Goal: Task Accomplishment & Management: Complete application form

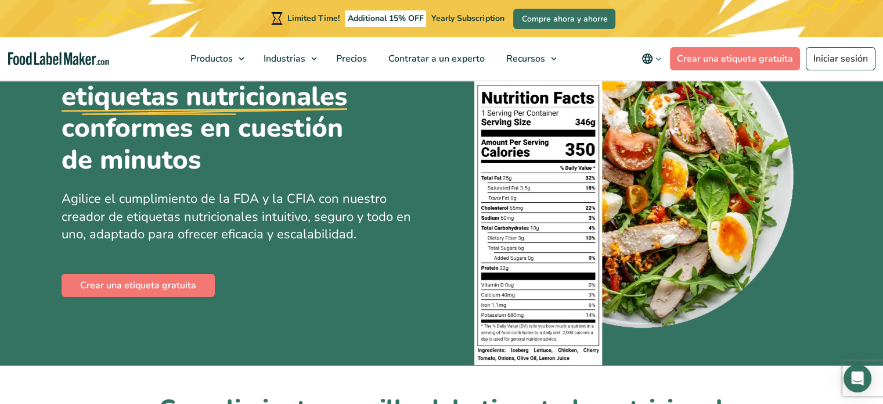
scroll to position [116, 0]
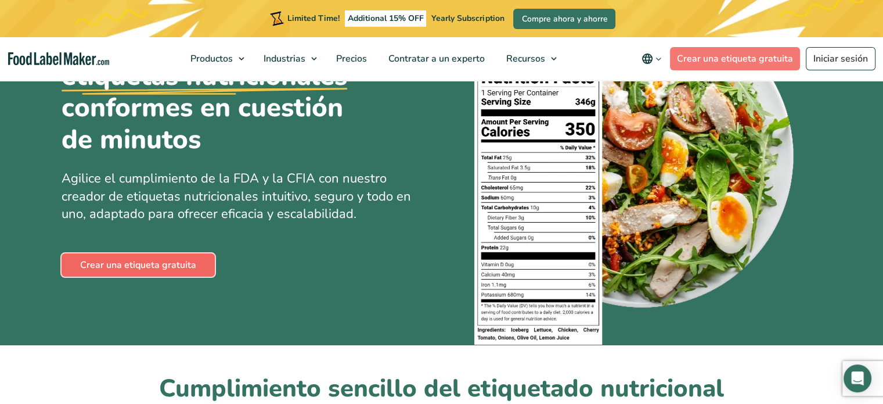
click at [110, 267] on link "Crear una etiqueta gratuita" at bounding box center [138, 264] width 153 height 23
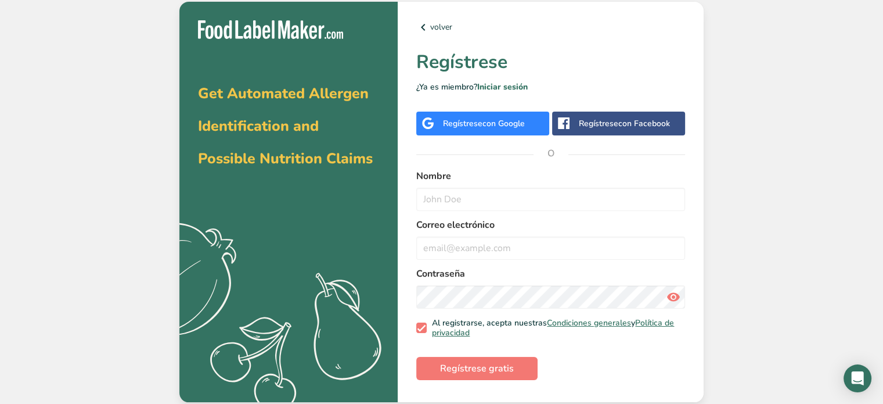
click at [474, 122] on div "Regístrese con Google" at bounding box center [484, 123] width 82 height 12
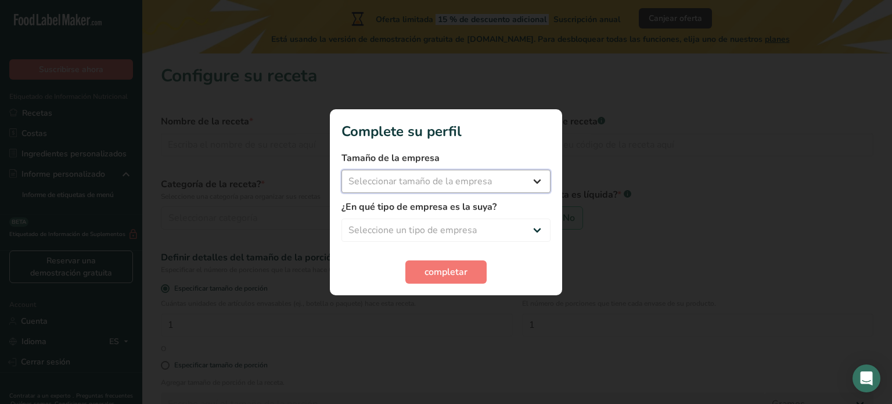
click at [463, 179] on select "Seleccionar tamaño de la empresa Menos de 10 empleados De 10 a 50 empleados De …" at bounding box center [446, 181] width 209 height 23
select select "1"
click at [342, 170] on select "Seleccionar tamaño de la empresa Menos de 10 empleados De 10 a 50 empleados De …" at bounding box center [446, 181] width 209 height 23
click at [442, 231] on select "Seleccione un tipo de empresa Fabricante de alimentos envasados Restaurante y c…" at bounding box center [446, 229] width 209 height 23
select select "5"
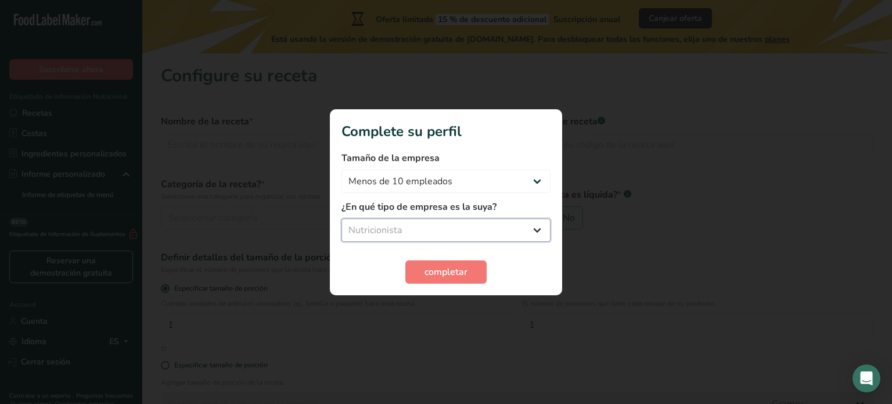
click at [342, 218] on select "Seleccione un tipo de empresa Fabricante de alimentos envasados Restaurante y c…" at bounding box center [446, 229] width 209 height 23
click at [434, 268] on span "completar" at bounding box center [446, 272] width 43 height 14
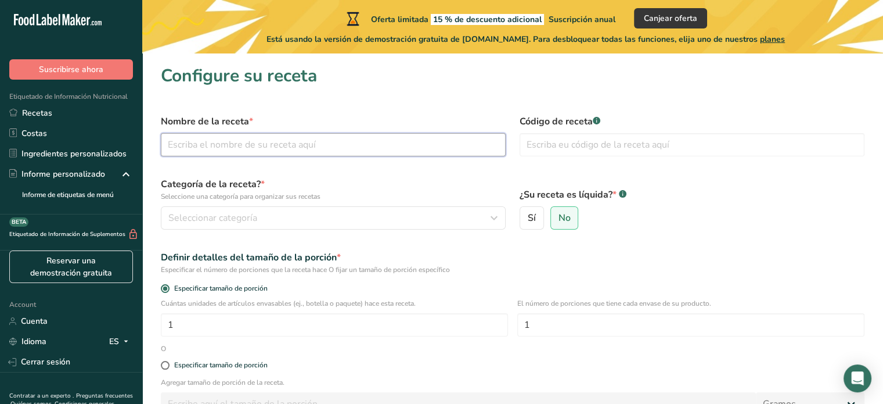
click at [269, 139] on input "text" at bounding box center [333, 144] width 345 height 23
type input "Mini Cake de Zanahoria Saludable con Chocolate Blanco"
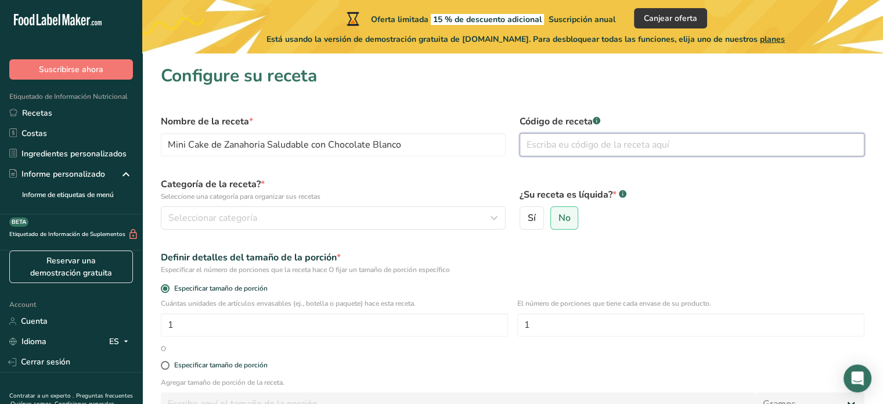
click at [556, 143] on input "text" at bounding box center [692, 144] width 345 height 23
type input "003"
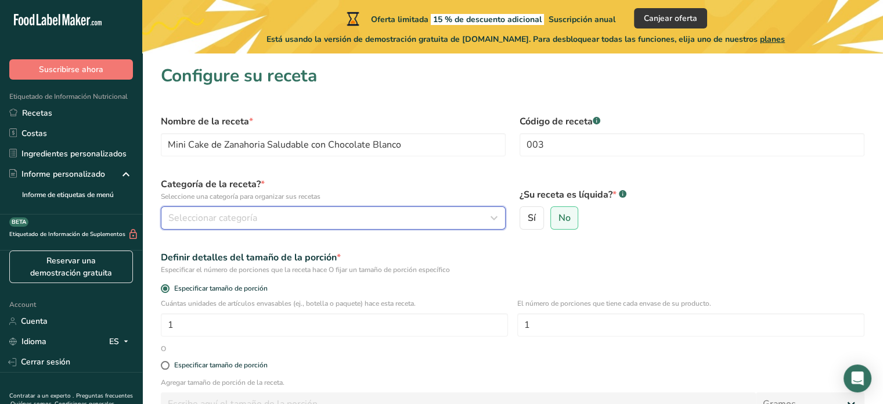
click at [292, 222] on div "Seleccionar categoría" at bounding box center [329, 218] width 323 height 14
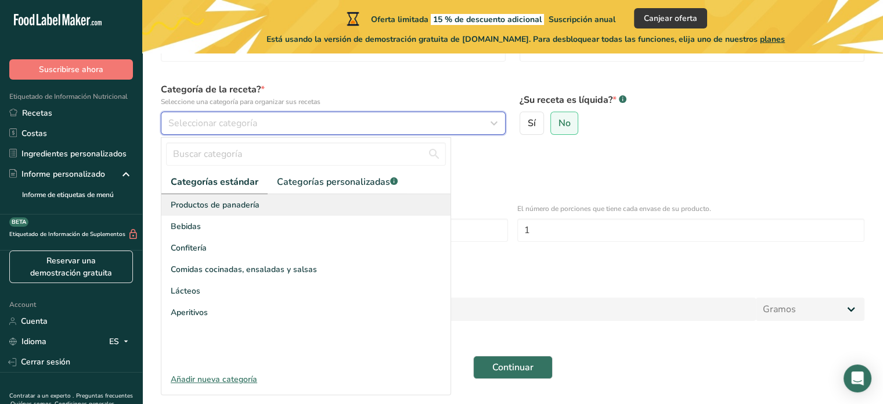
scroll to position [116, 0]
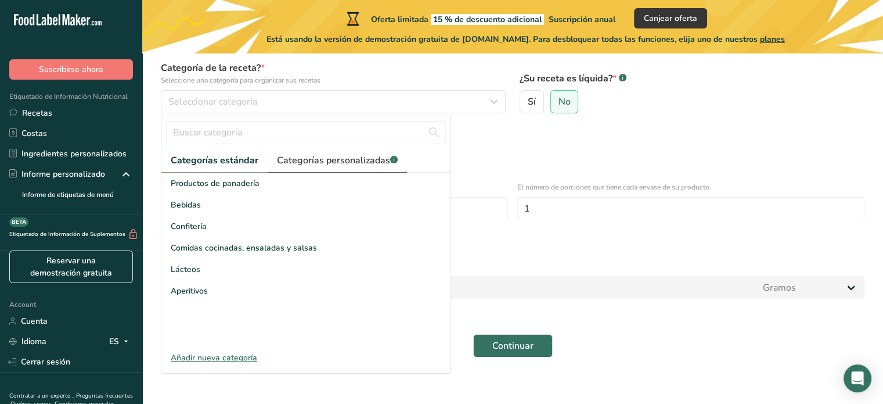
click at [304, 160] on span "Categorías personalizadas .a-a{fill:#347362;}.b-a{fill:#fff;}" at bounding box center [337, 160] width 121 height 14
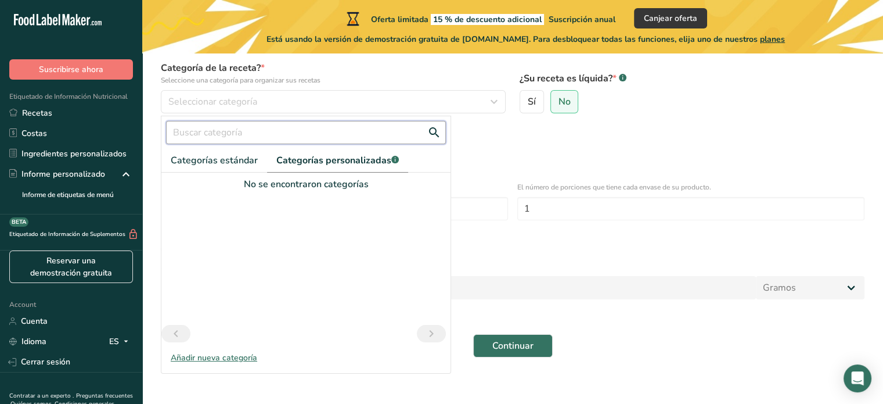
click at [243, 134] on input "text" at bounding box center [306, 132] width 280 height 23
type input "Postres Saludables"
click at [318, 246] on div at bounding box center [305, 258] width 289 height 134
click at [485, 233] on form "Nombre de la receta * Mini Cake de Zanahoria Saludable con Chocolate Blanco Cód…" at bounding box center [513, 177] width 718 height 373
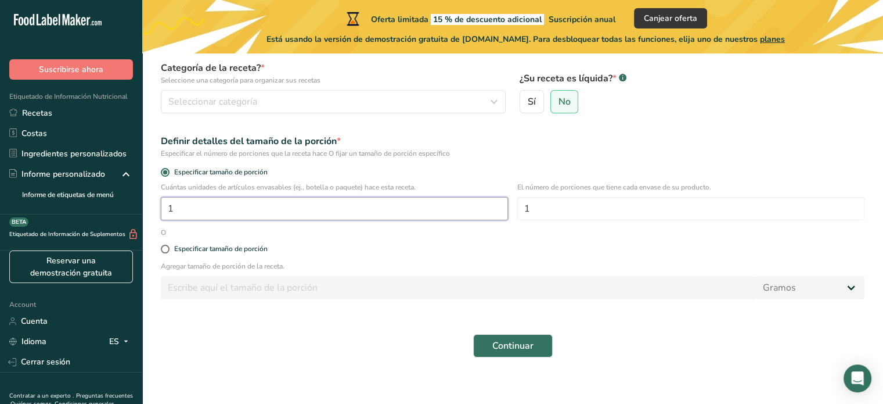
click at [260, 211] on input "1" at bounding box center [334, 208] width 347 height 23
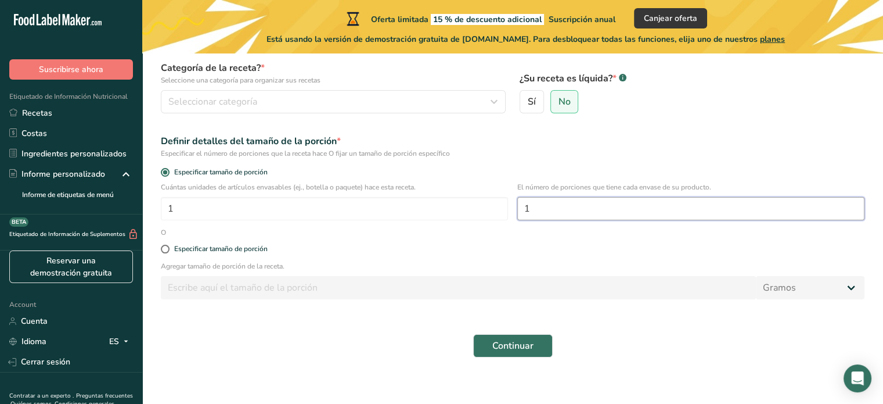
click at [541, 209] on input "1" at bounding box center [690, 208] width 347 height 23
type input "3"
click at [166, 251] on span at bounding box center [165, 249] width 9 height 9
click at [166, 251] on input "Especificar tamaño de porción" at bounding box center [165, 249] width 8 height 8
radio input "true"
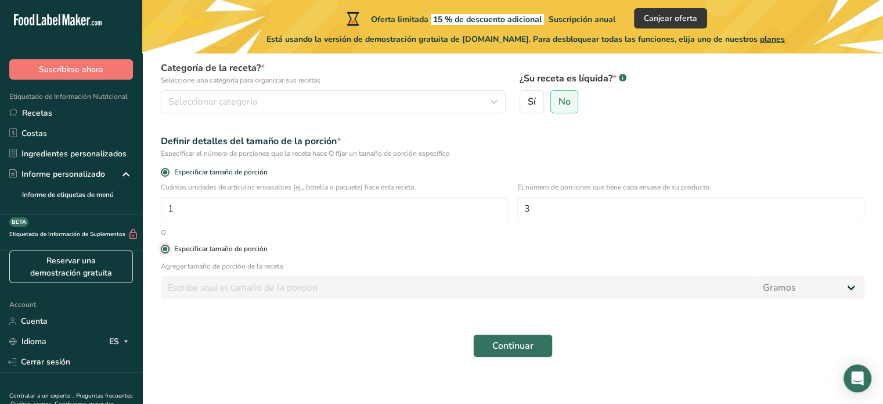
radio input "false"
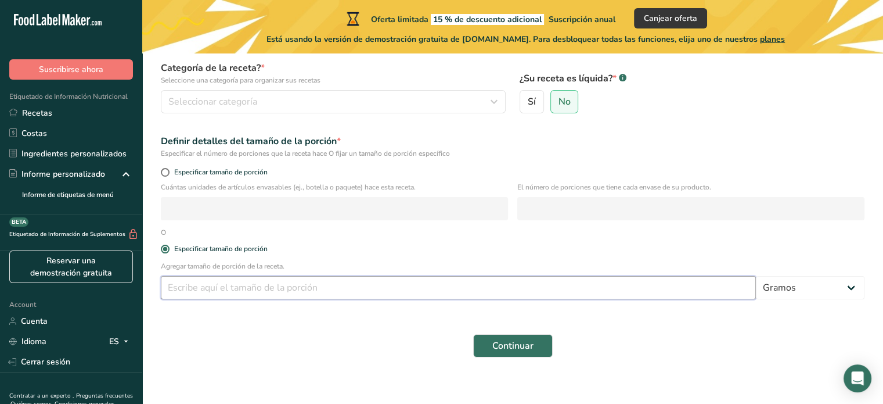
click at [225, 292] on input "number" at bounding box center [458, 287] width 595 height 23
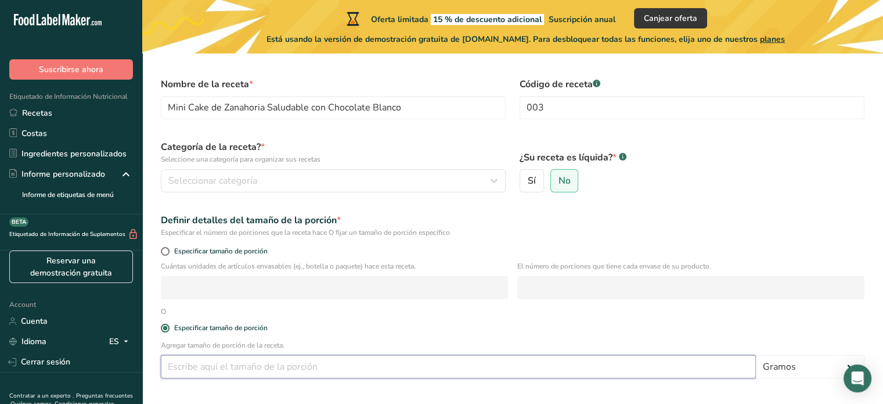
scroll to position [58, 0]
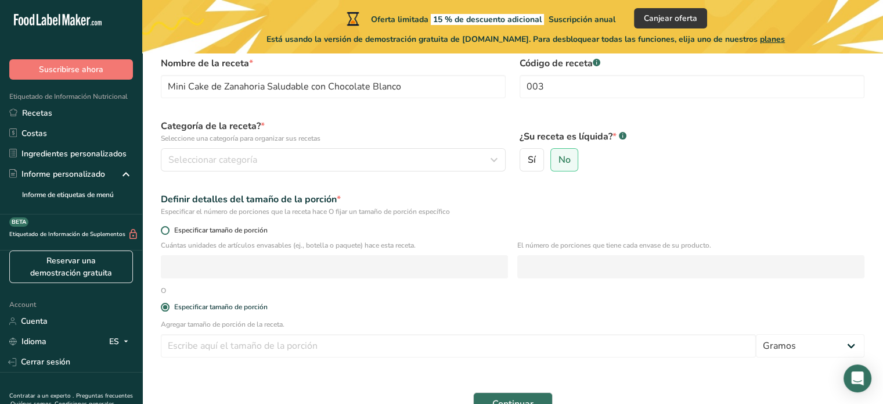
click at [165, 230] on span at bounding box center [165, 230] width 9 height 9
click at [165, 230] on input "Especificar tamaño de porción" at bounding box center [165, 231] width 8 height 8
radio input "true"
radio input "false"
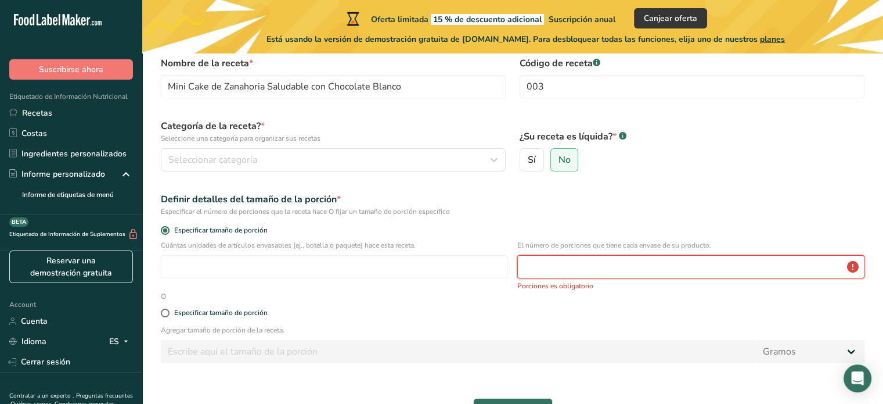
click at [565, 271] on input "number" at bounding box center [690, 266] width 347 height 23
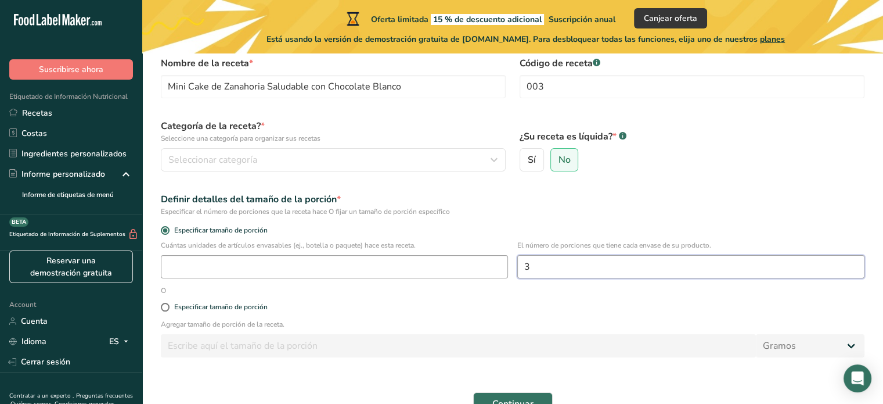
type input "3"
click at [362, 269] on input "number" at bounding box center [334, 266] width 347 height 23
type input "1"
click at [164, 306] on span at bounding box center [165, 307] width 9 height 9
click at [164, 306] on input "Especificar tamaño de porción" at bounding box center [165, 307] width 8 height 8
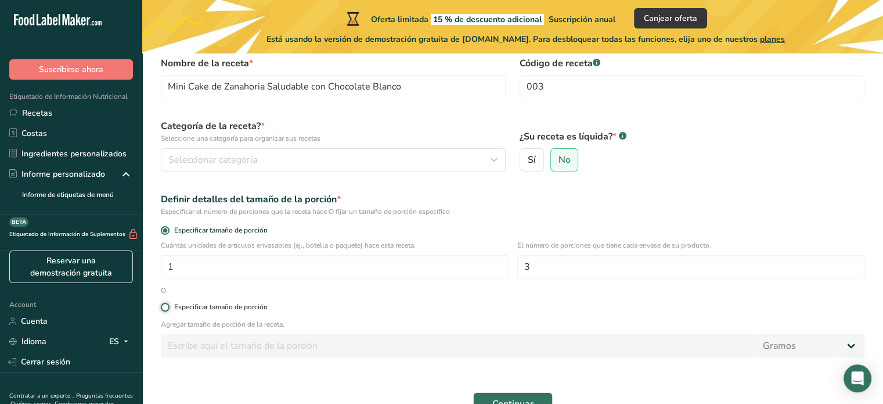
radio input "true"
radio input "false"
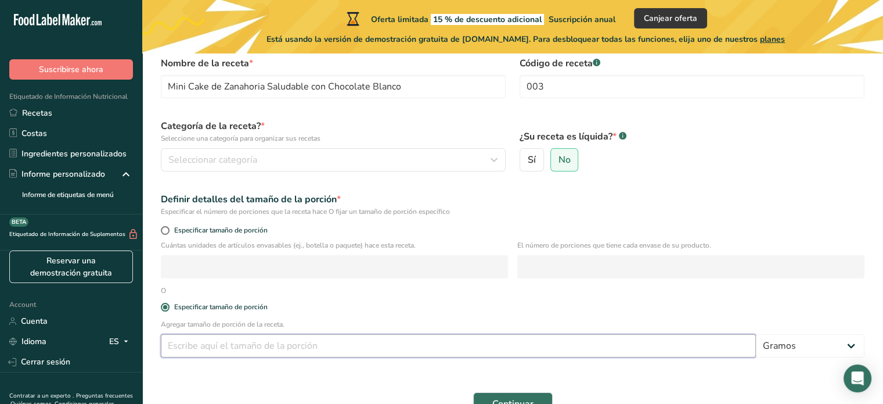
click at [197, 347] on input "number" at bounding box center [458, 345] width 595 height 23
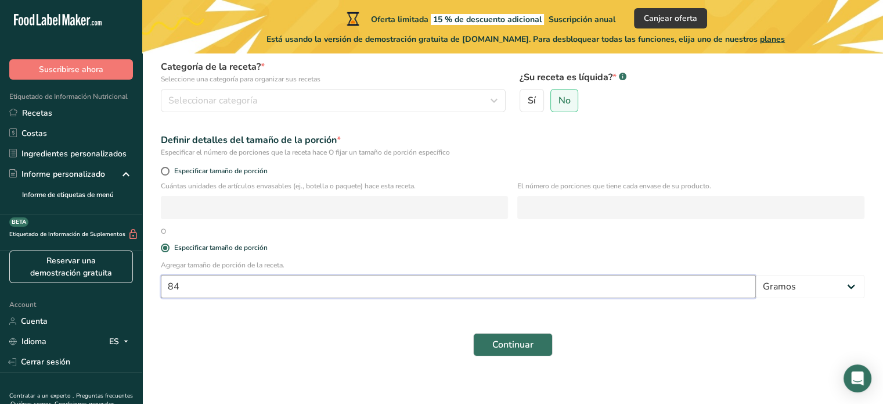
scroll to position [125, 0]
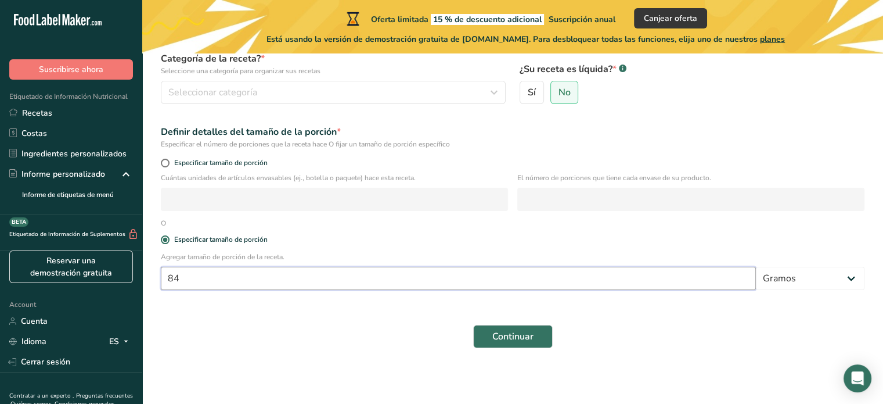
type input "84"
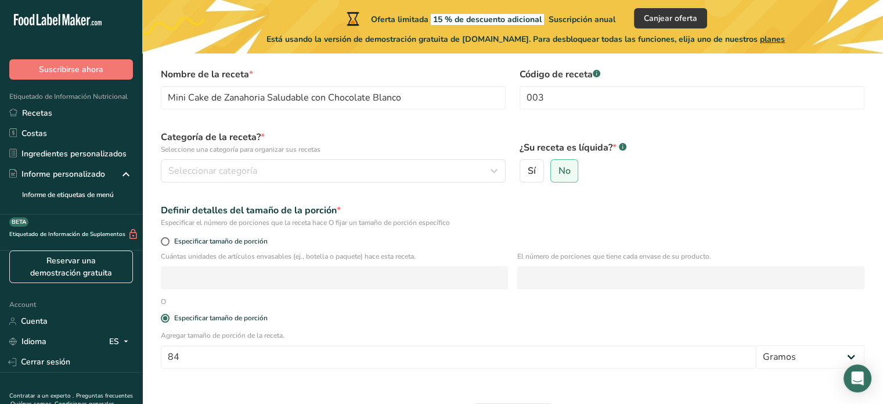
scroll to position [67, 0]
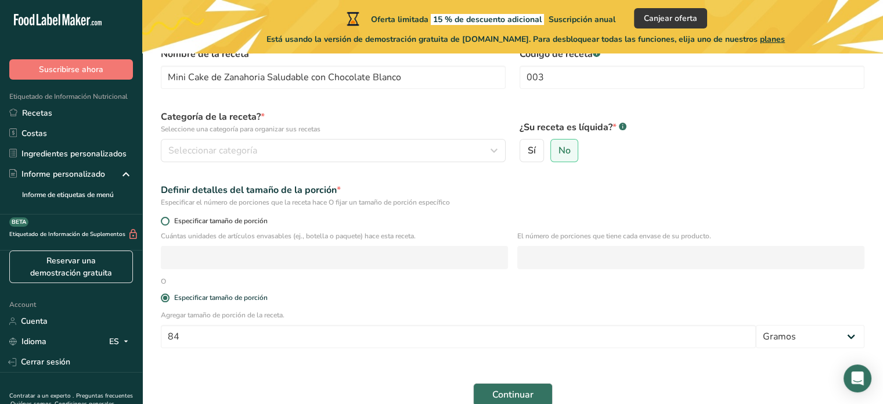
click at [165, 222] on span at bounding box center [165, 221] width 9 height 9
click at [165, 222] on input "Especificar tamaño de porción" at bounding box center [165, 221] width 8 height 8
radio input "true"
radio input "false"
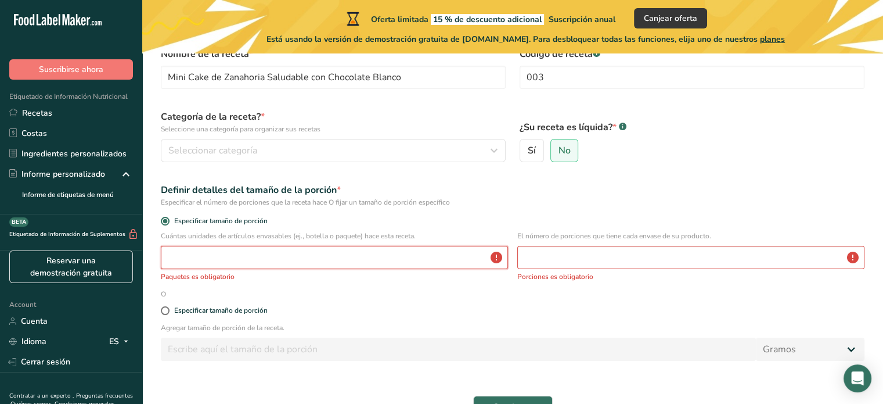
click at [209, 261] on input "number" at bounding box center [334, 257] width 347 height 23
type input "1"
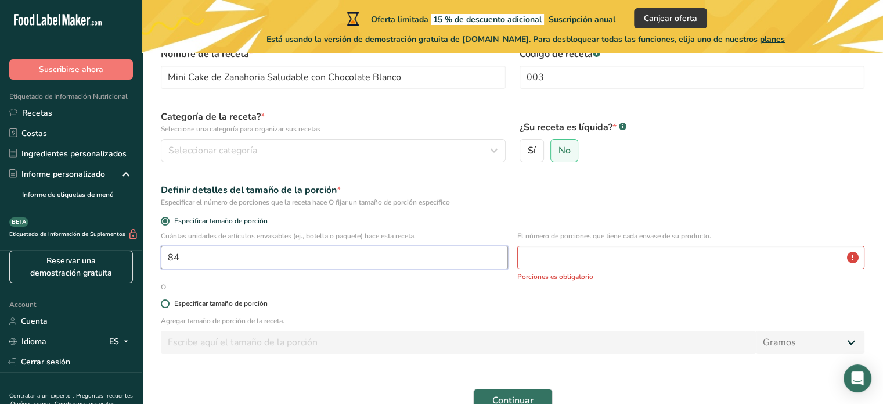
type input "84"
click at [164, 306] on span at bounding box center [165, 303] width 9 height 9
click at [164, 306] on input "Especificar tamaño de porción" at bounding box center [165, 304] width 8 height 8
radio input "true"
radio input "false"
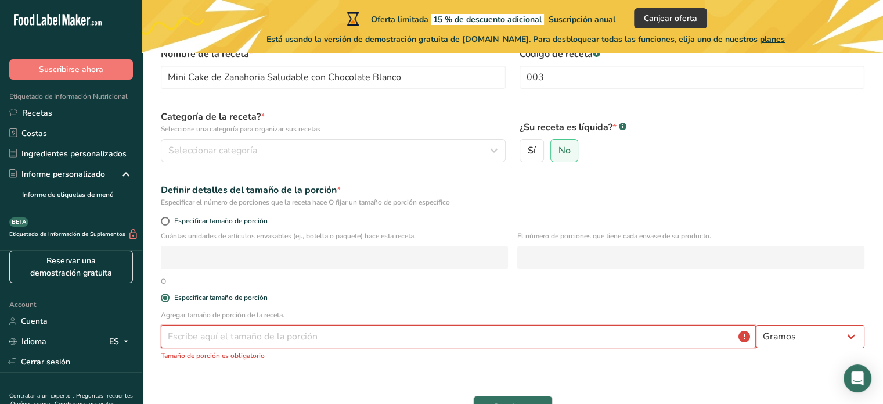
click at [197, 339] on input "number" at bounding box center [458, 336] width 595 height 23
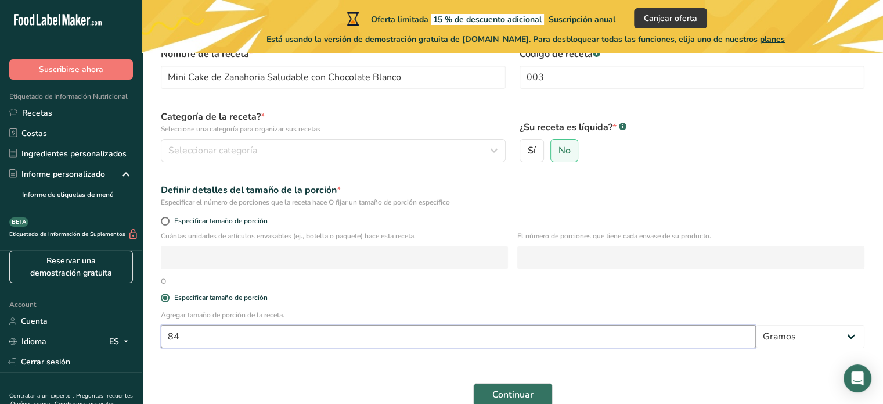
type input "84"
click at [237, 366] on form "Nombre de la receta * Mini Cake de Zanahoria Saludable con Chocolate Blanco Cód…" at bounding box center [513, 226] width 718 height 373
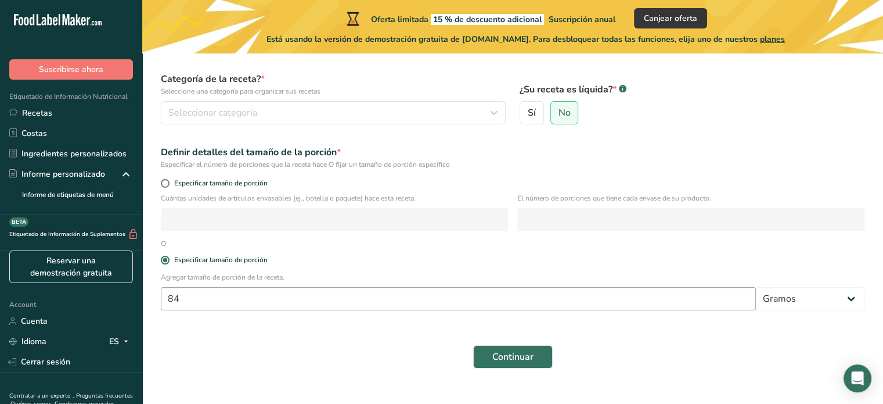
scroll to position [125, 0]
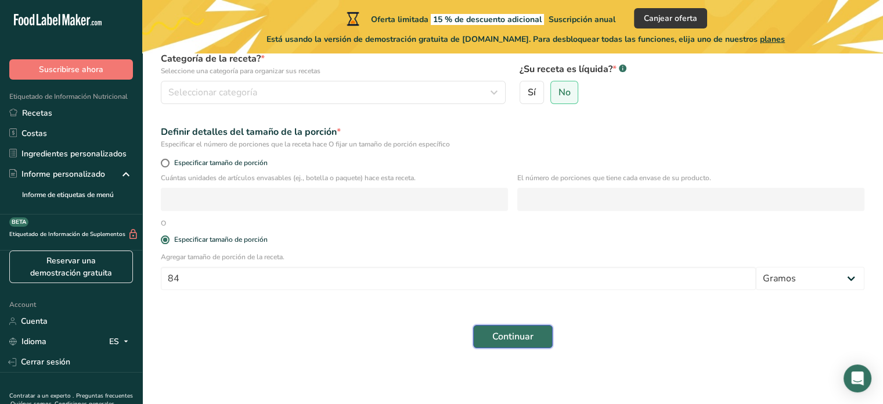
click at [501, 340] on span "Continuar" at bounding box center [513, 336] width 41 height 14
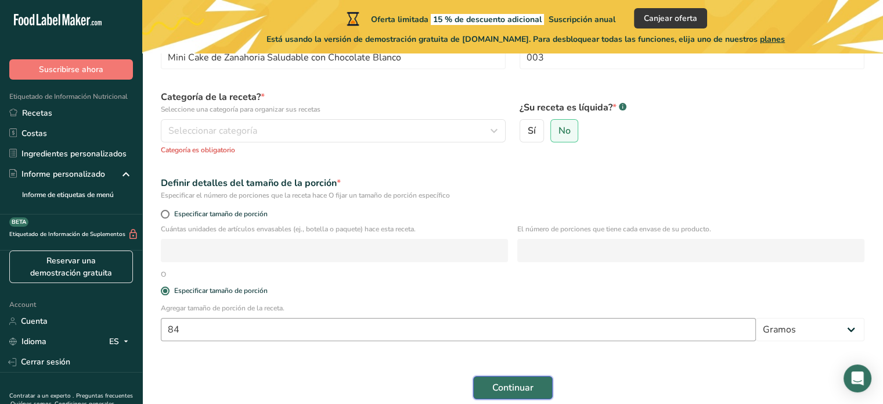
scroll to position [67, 0]
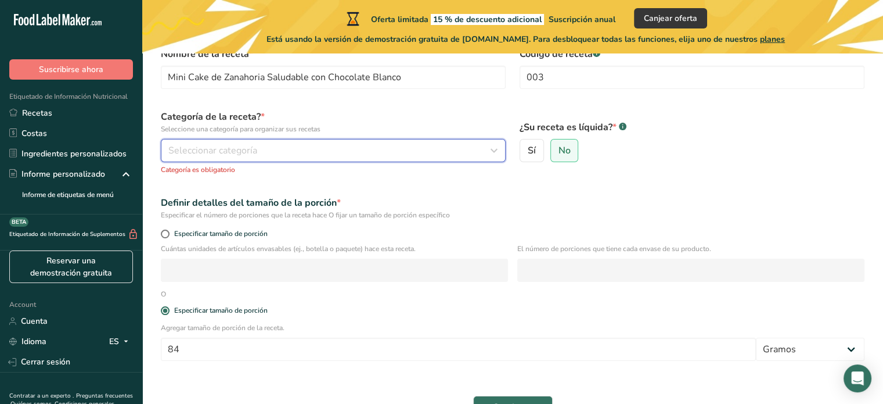
click at [226, 149] on span "Seleccionar categoría" at bounding box center [212, 150] width 89 height 14
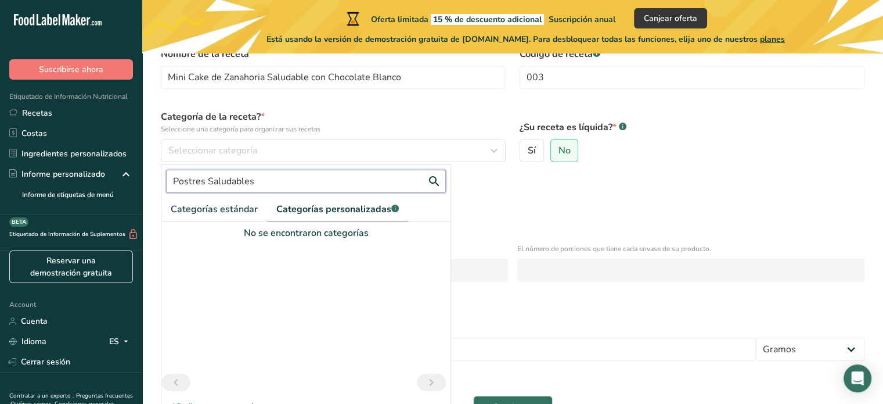
click at [220, 185] on input "Postres Saludables" at bounding box center [306, 181] width 280 height 23
click at [328, 181] on input "Postres Saludables" at bounding box center [306, 181] width 280 height 23
click at [411, 275] on div at bounding box center [305, 307] width 289 height 134
click at [434, 182] on input "Postres Saludables" at bounding box center [306, 181] width 280 height 23
click at [361, 209] on span "Categorías personalizadas .a-a{fill:#347362;}.b-a{fill:#fff;}" at bounding box center [337, 209] width 123 height 14
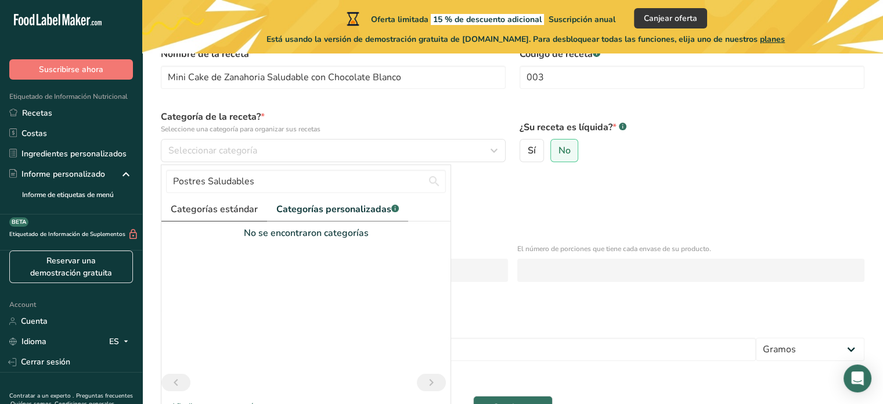
click at [211, 210] on span "Categorías estándar" at bounding box center [214, 209] width 87 height 14
click at [355, 183] on input "Postres Saludables" at bounding box center [306, 181] width 280 height 23
drag, startPoint x: 355, startPoint y: 183, endPoint x: 172, endPoint y: 185, distance: 183.5
click at [172, 185] on input "Postres Saludables" at bounding box center [306, 181] width 280 height 23
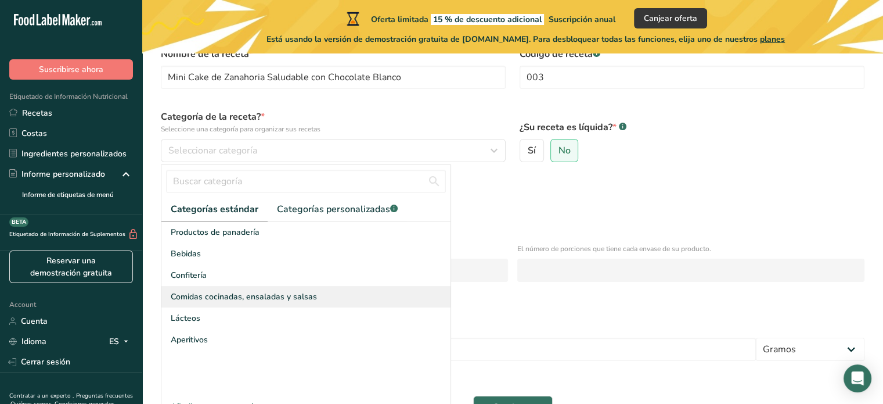
click at [280, 294] on span "Comidas cocinadas, ensaladas y salsas" at bounding box center [244, 296] width 146 height 12
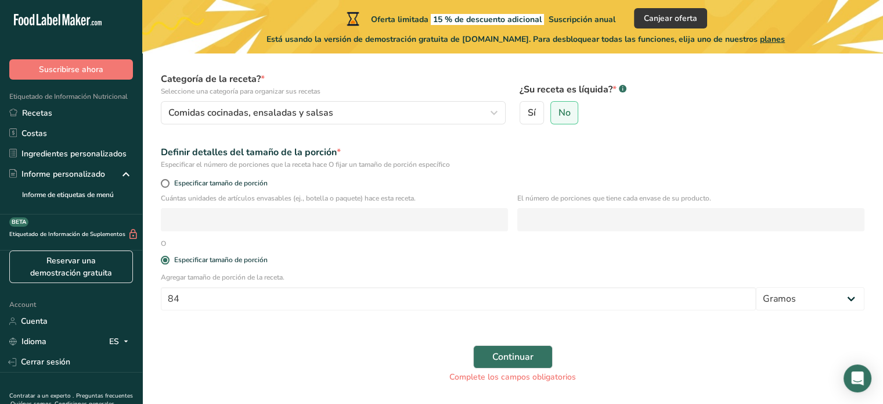
scroll to position [125, 0]
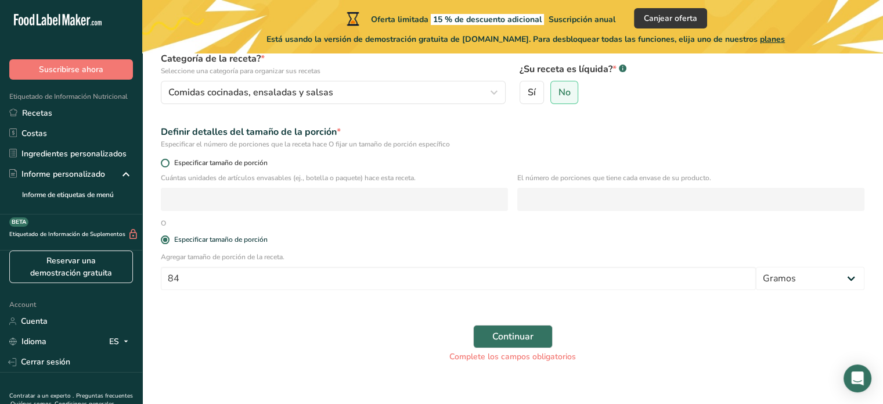
click at [166, 163] on span at bounding box center [165, 163] width 9 height 9
click at [166, 163] on input "Especificar tamaño de porción" at bounding box center [165, 163] width 8 height 8
radio input "true"
radio input "false"
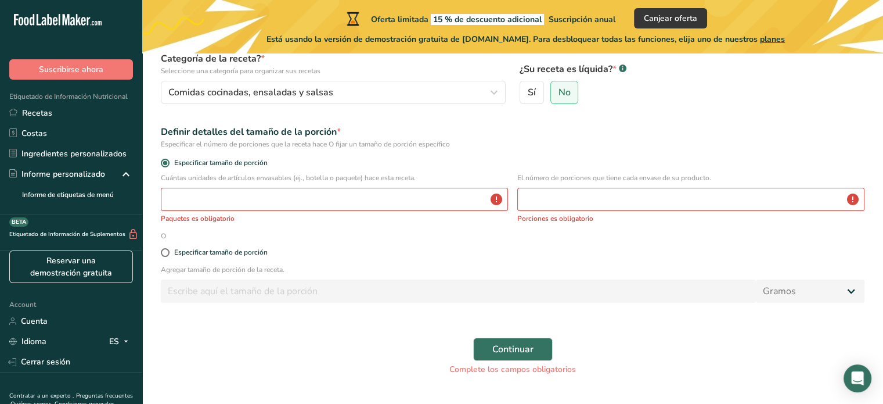
click at [163, 247] on div "Especificar tamaño de porción" at bounding box center [513, 252] width 718 height 23
click at [163, 253] on span at bounding box center [165, 252] width 9 height 9
click at [163, 253] on input "Especificar tamaño de porción" at bounding box center [165, 253] width 8 height 8
radio input "true"
radio input "false"
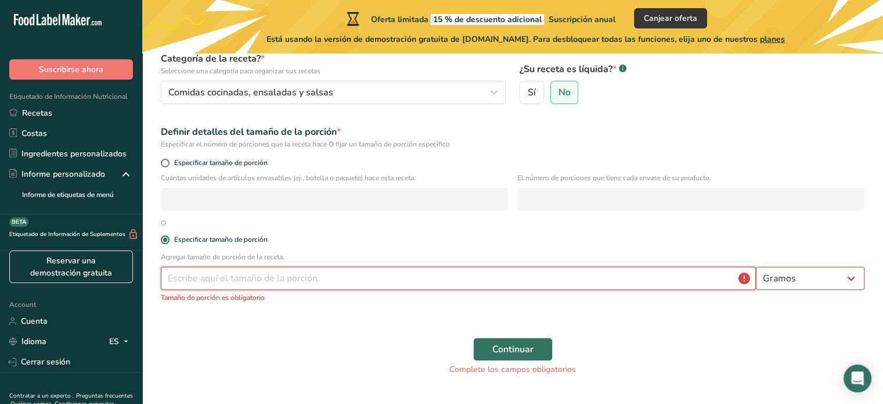
click at [214, 281] on input "number" at bounding box center [458, 278] width 595 height 23
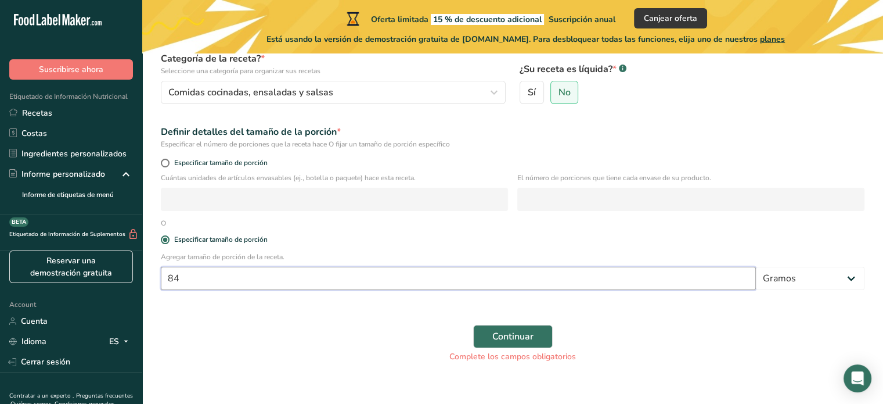
type input "84"
click at [321, 331] on div "Continuar Complete los campos obligatorios" at bounding box center [513, 344] width 718 height 52
click at [507, 339] on span "Continuar" at bounding box center [513, 336] width 41 height 14
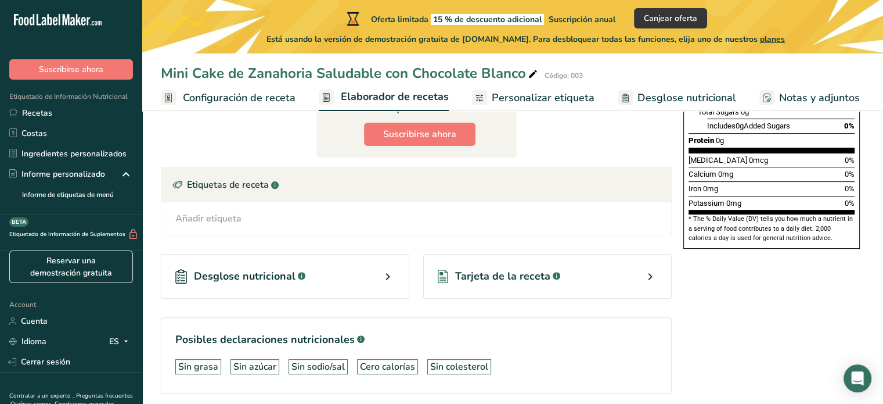
scroll to position [333, 0]
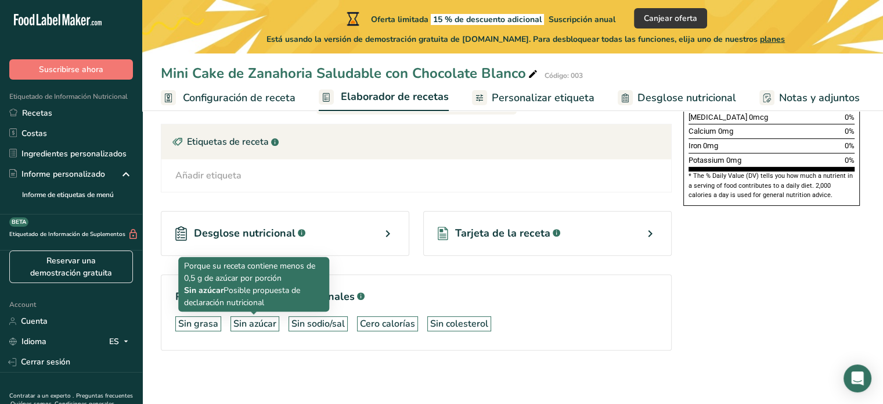
click at [259, 324] on div "Sin azúcar" at bounding box center [254, 324] width 43 height 14
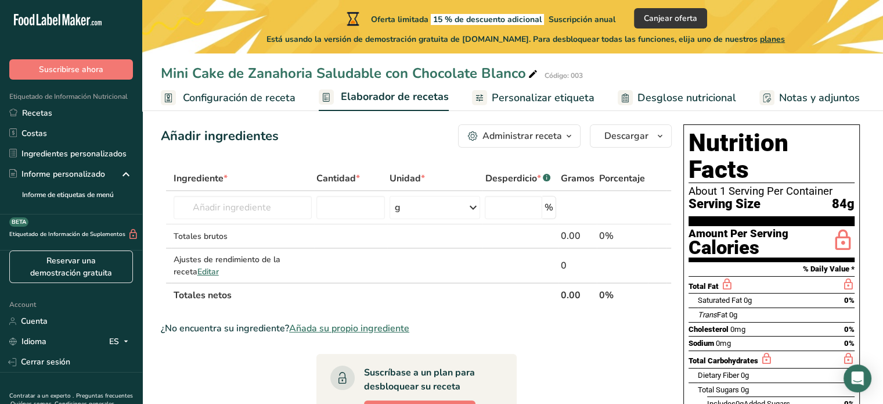
scroll to position [0, 0]
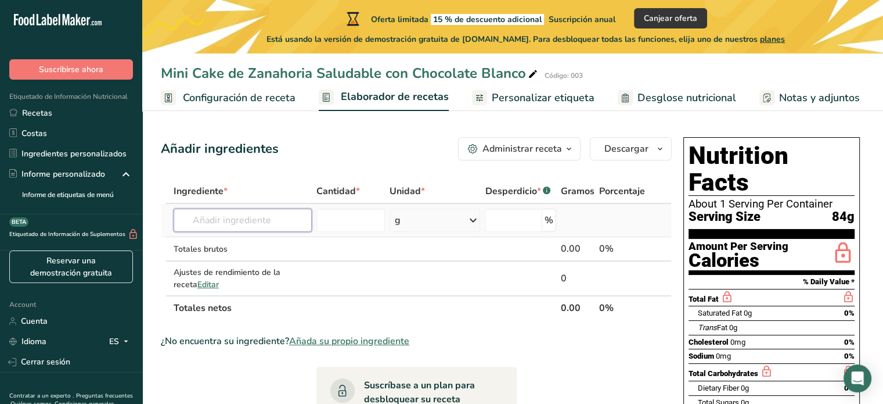
click at [237, 221] on input "text" at bounding box center [243, 220] width 138 height 23
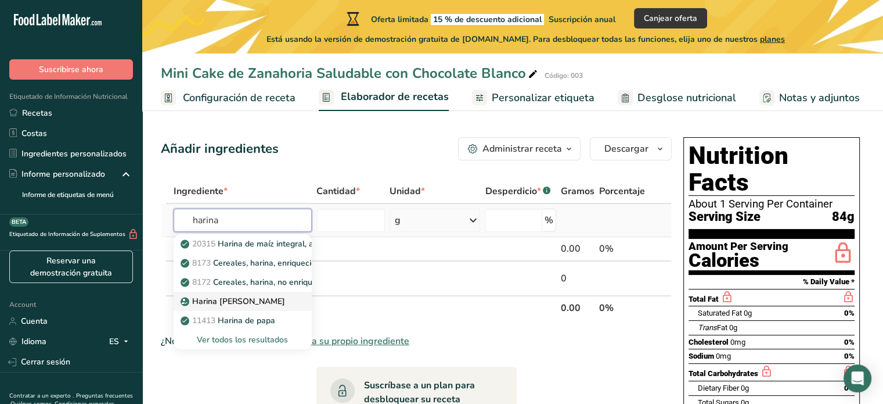
type input "harina"
click at [235, 298] on p "Harina [PERSON_NAME]" at bounding box center [234, 301] width 102 height 12
type input "Almond flour"
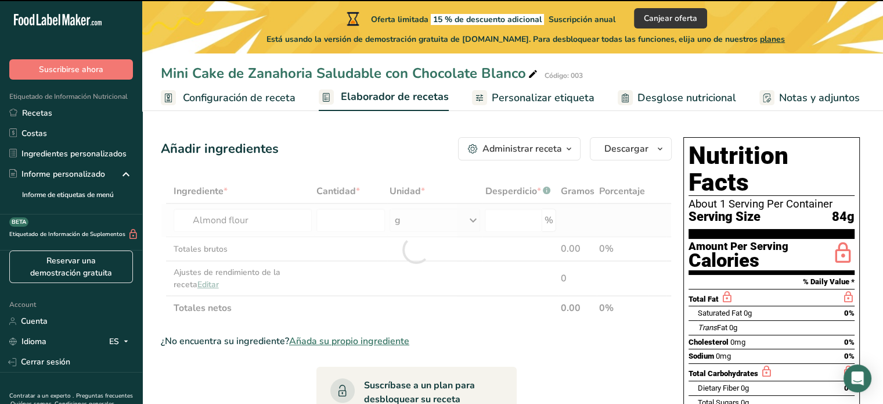
type input "0"
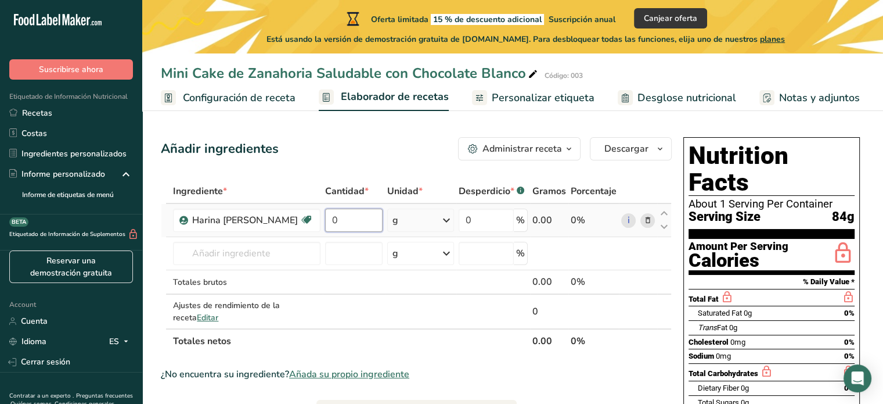
click at [339, 221] on input "0" at bounding box center [354, 220] width 58 height 23
type input "39"
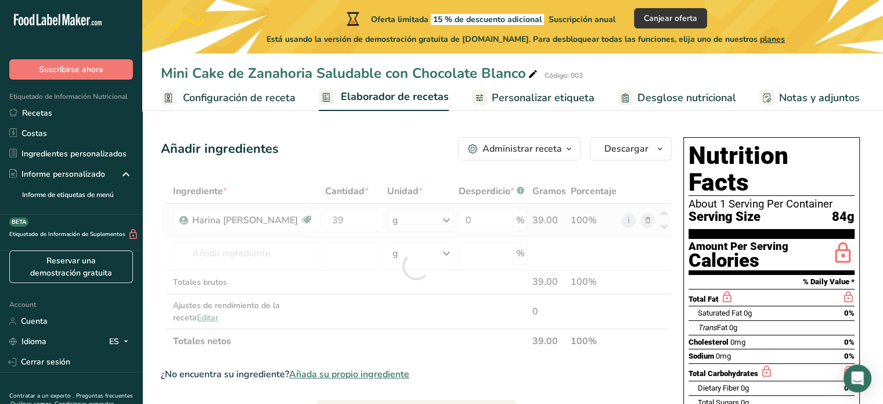
click at [438, 224] on div "Ingrediente * Cantidad * Unidad * Desperdicio * .a-a{fill:#347362;}.b-a{fill:#f…" at bounding box center [416, 266] width 511 height 174
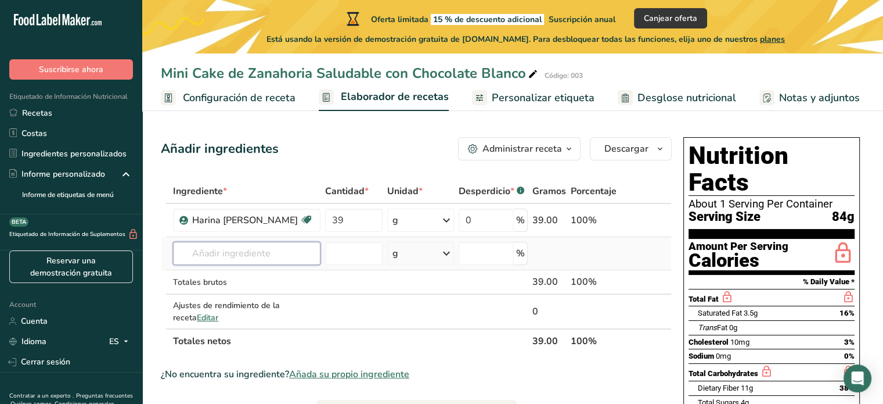
click at [290, 253] on input "text" at bounding box center [246, 253] width 147 height 23
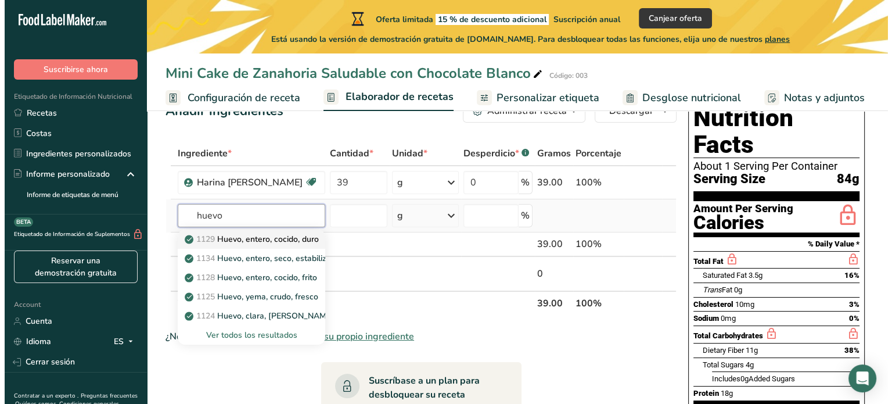
scroll to position [58, 0]
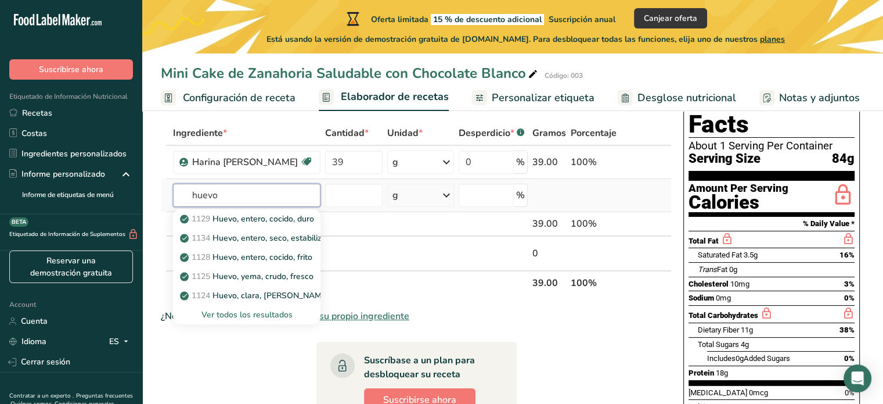
type input "huevo"
click at [275, 315] on div "Ver todos los resultados" at bounding box center [246, 314] width 128 height 12
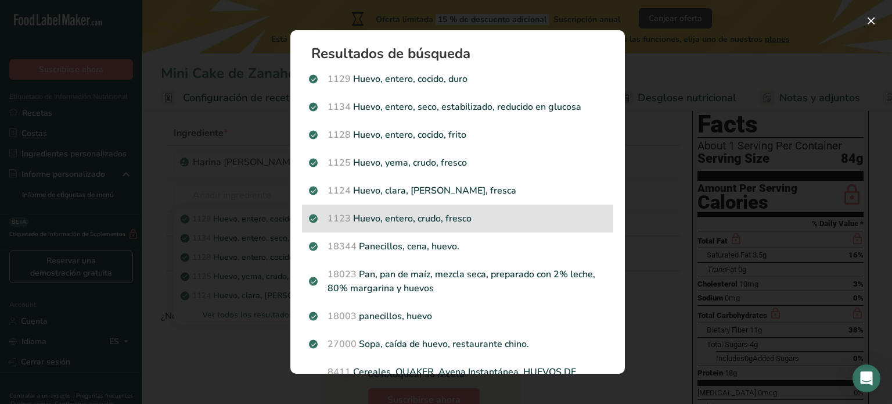
click at [428, 220] on p "1123 Huevo, entero, crudo, fresco" at bounding box center [457, 218] width 297 height 14
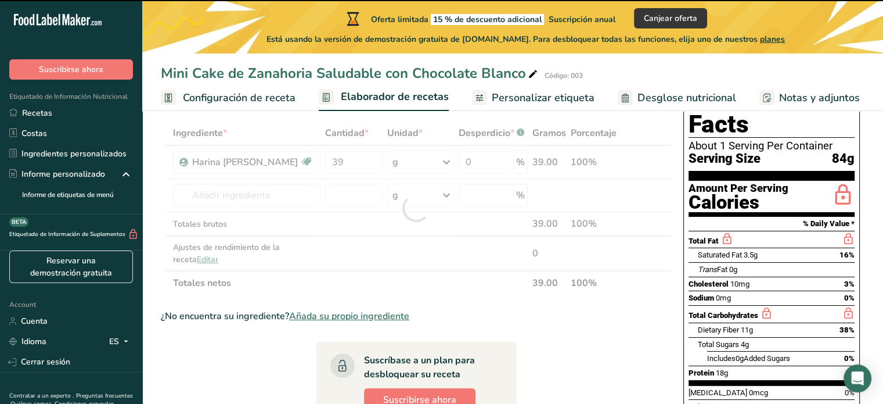
type input "0"
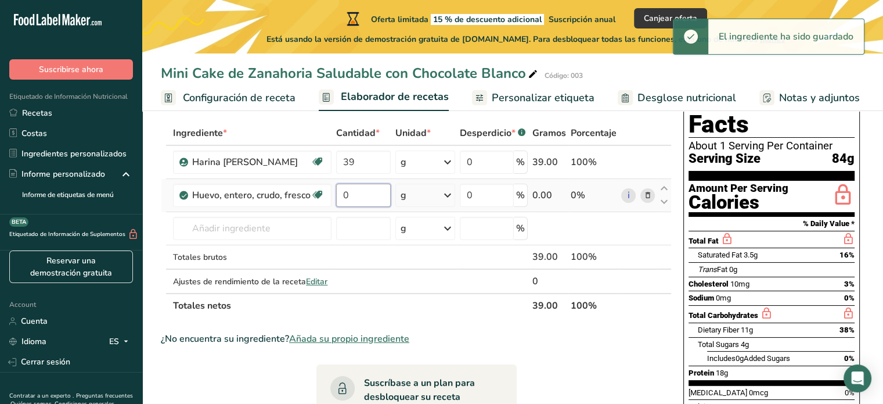
click at [358, 197] on input "0" at bounding box center [363, 195] width 55 height 23
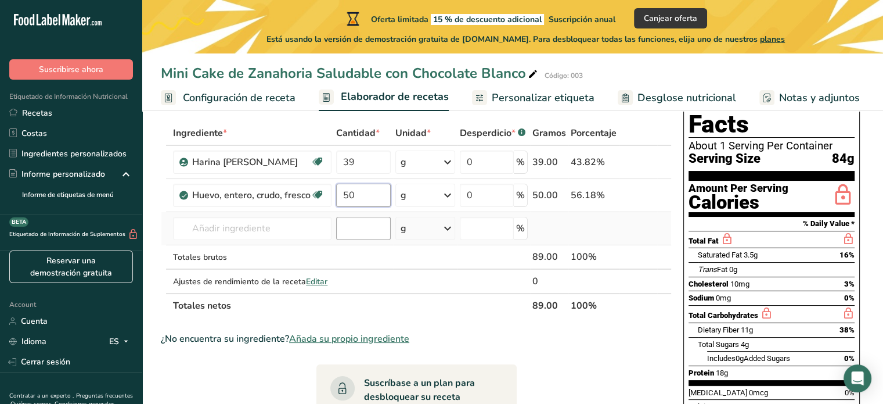
type input "50"
click at [366, 231] on div "Ingrediente * Cantidad * Unidad * Desperdicio * .a-a{fill:#347362;}.b-a{fill:#f…" at bounding box center [416, 219] width 511 height 197
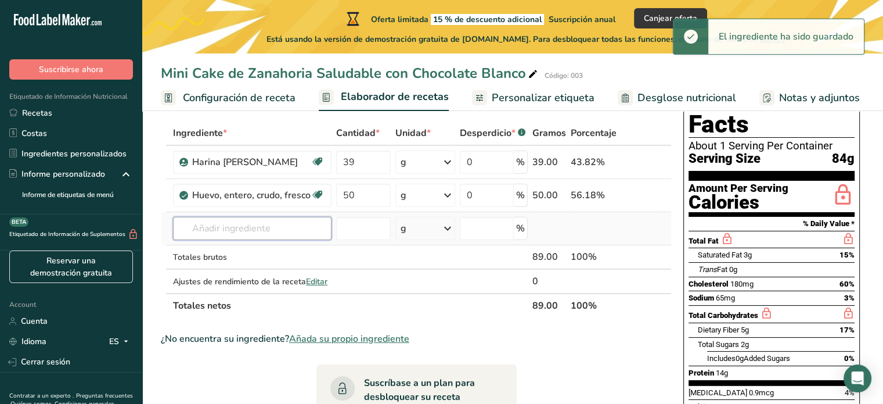
click at [290, 229] on input "text" at bounding box center [252, 228] width 159 height 23
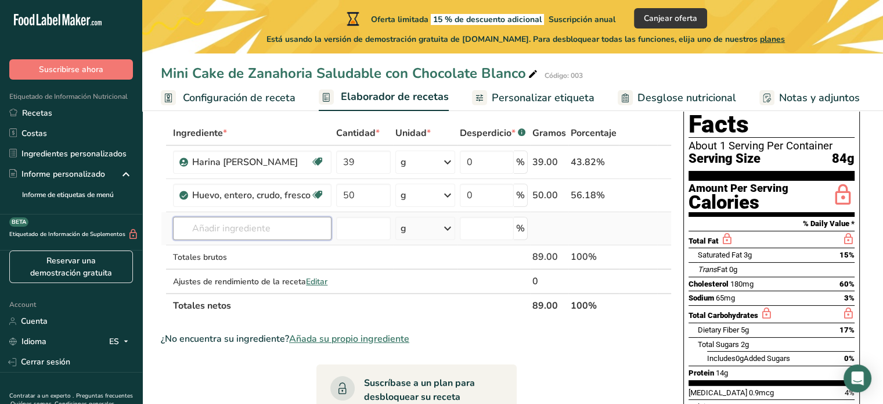
click at [195, 231] on input "text" at bounding box center [252, 228] width 159 height 23
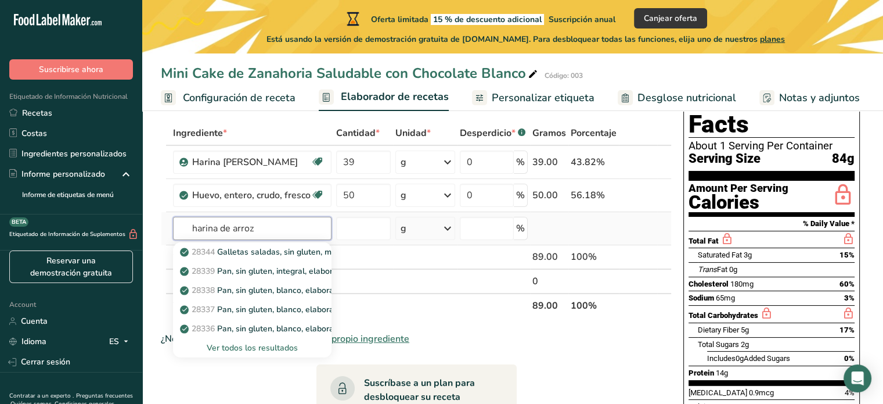
type input "harina de arroz"
click at [237, 351] on div "Ver todos los resultados" at bounding box center [252, 348] width 140 height 12
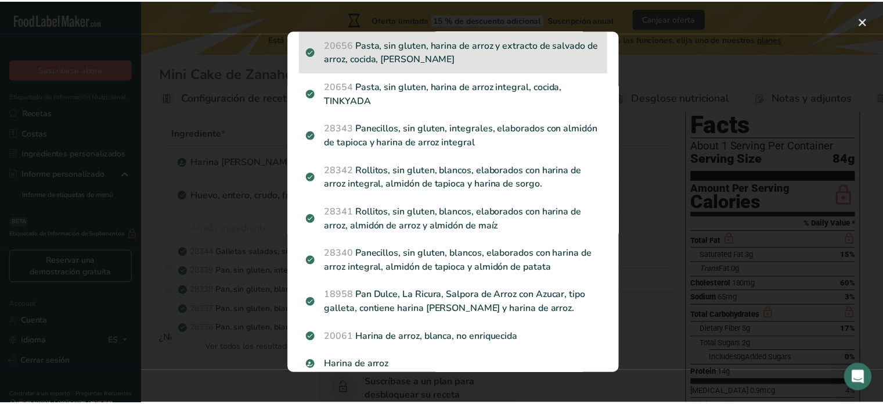
scroll to position [348, 0]
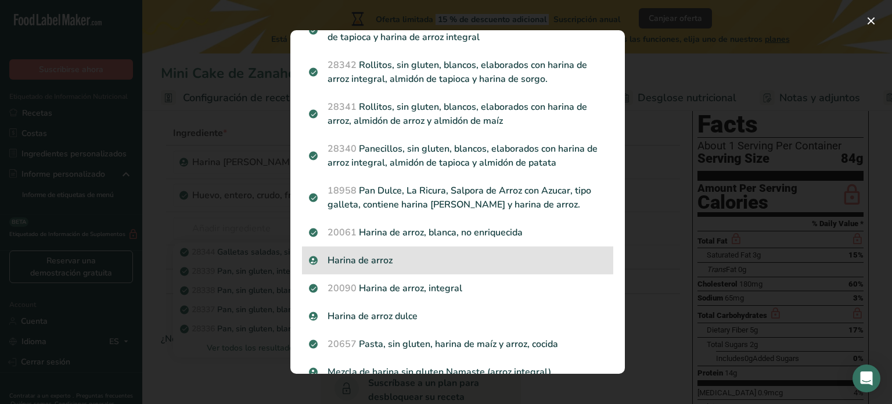
click at [397, 259] on p "Harina de arroz" at bounding box center [457, 260] width 297 height 14
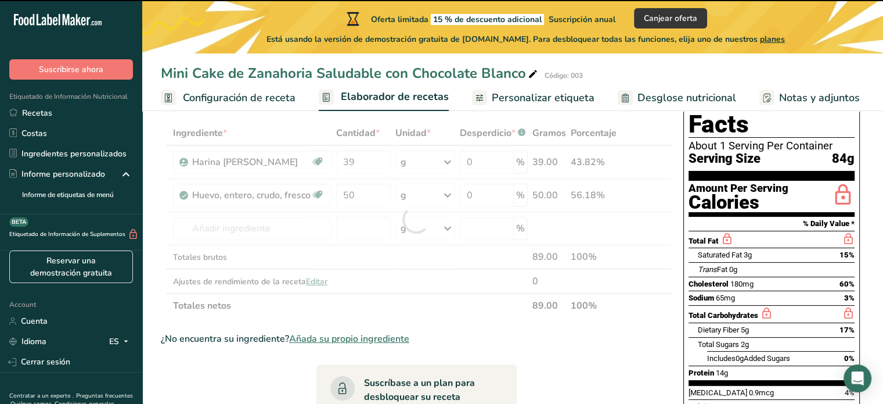
type input "0"
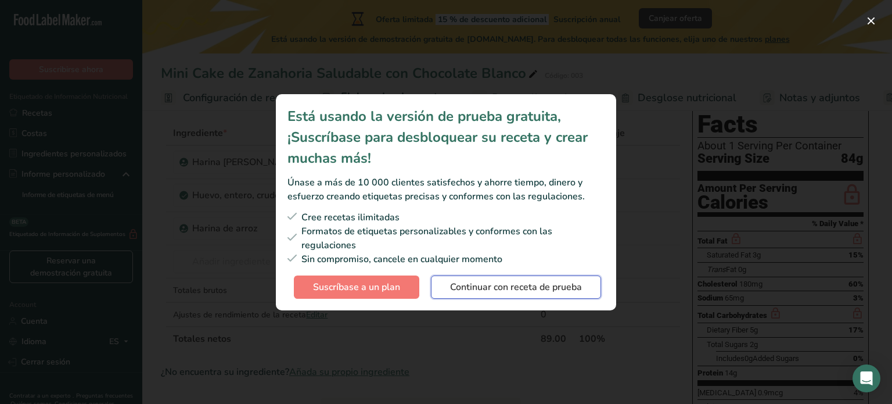
click at [457, 285] on span "Continuar con receta de prueba" at bounding box center [516, 287] width 132 height 14
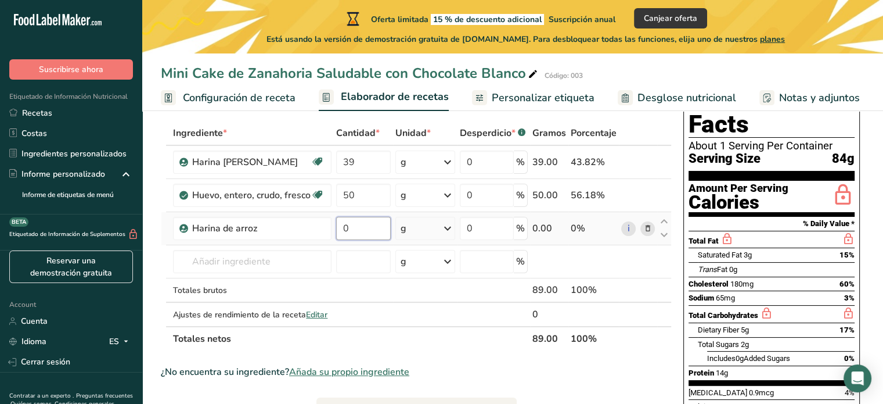
click at [358, 224] on input "0" at bounding box center [363, 228] width 55 height 23
type input "3"
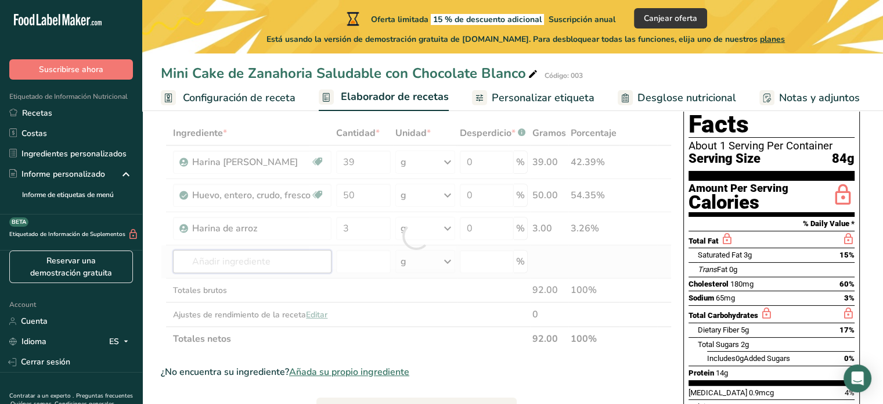
click at [307, 266] on div "Ingrediente * Cantidad * Unidad * Desperdicio * .a-a{fill:#347362;}.b-a{fill:#f…" at bounding box center [416, 236] width 511 height 230
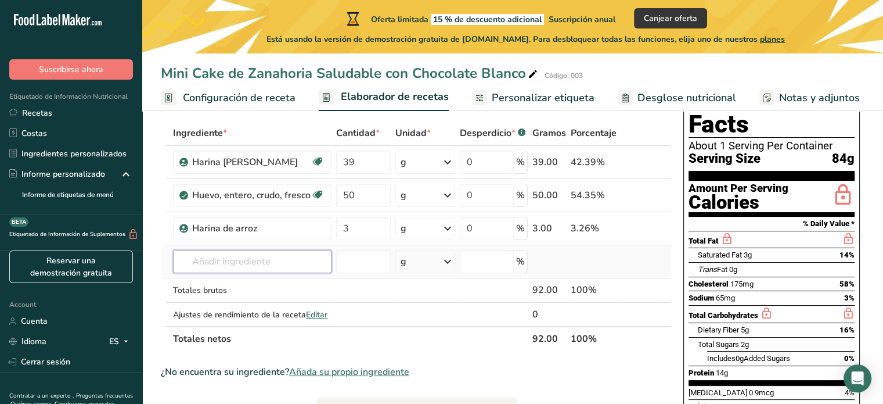
click at [258, 264] on input "text" at bounding box center [252, 261] width 159 height 23
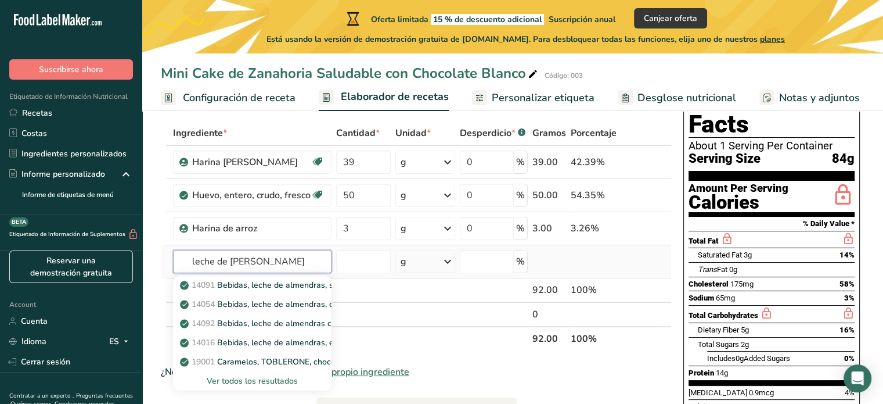
type input "leche de [PERSON_NAME]"
click at [240, 379] on div "Ver todos los resultados" at bounding box center [252, 381] width 140 height 12
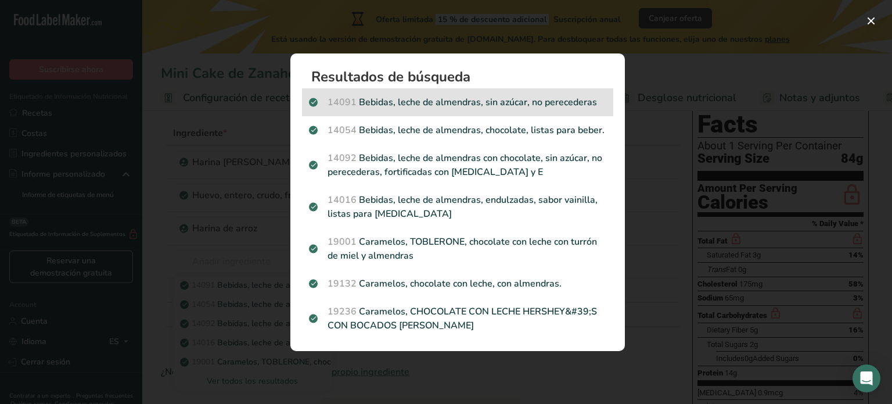
click at [418, 103] on p "14091 Bebidas, leche de almendras, sin azúcar, no perecederas" at bounding box center [457, 102] width 297 height 14
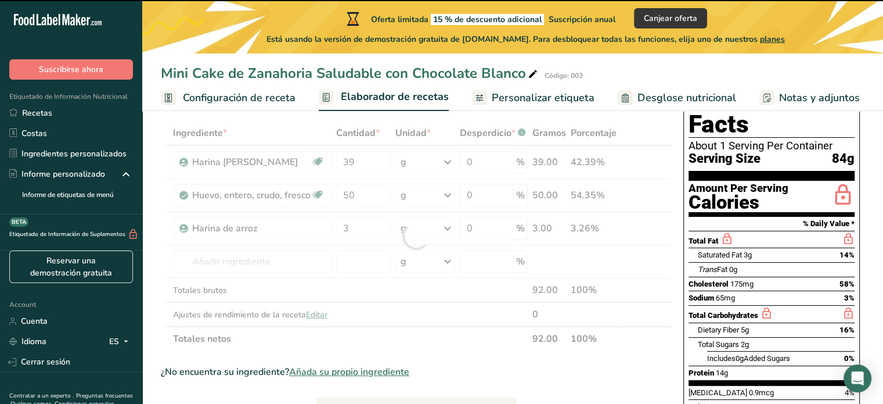
type input "0"
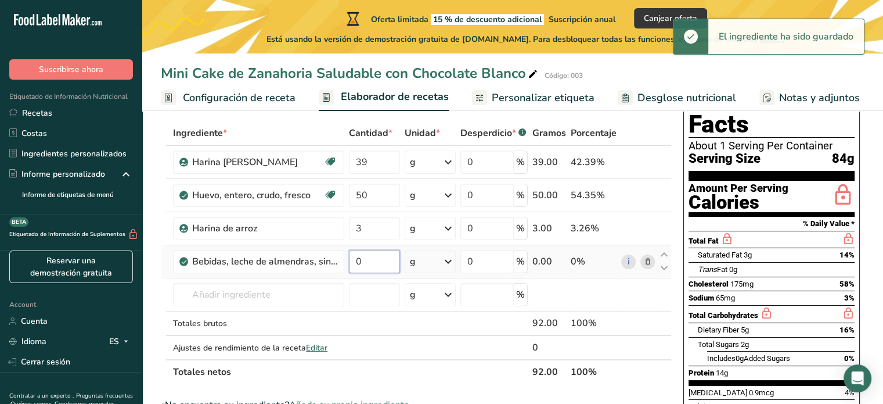
click at [368, 261] on input "0" at bounding box center [374, 261] width 51 height 23
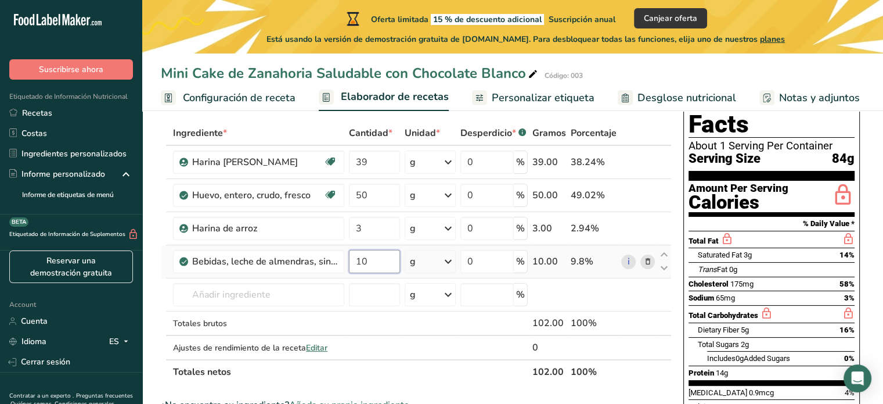
type input "10"
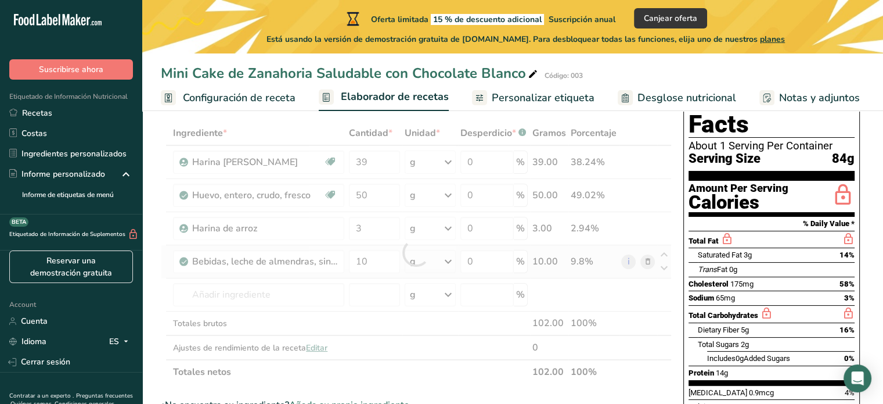
click at [447, 263] on div "Ingrediente * Cantidad * Unidad * Desperdicio * .a-a{fill:#347362;}.b-a{fill:#f…" at bounding box center [416, 252] width 511 height 263
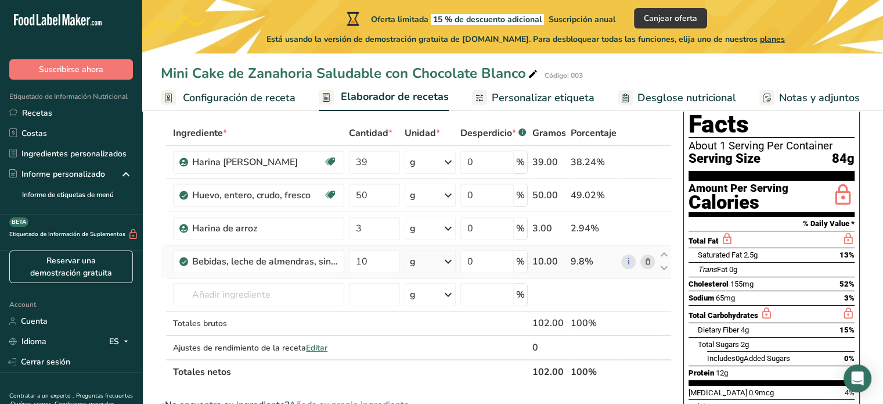
click at [448, 263] on icon at bounding box center [448, 261] width 14 height 21
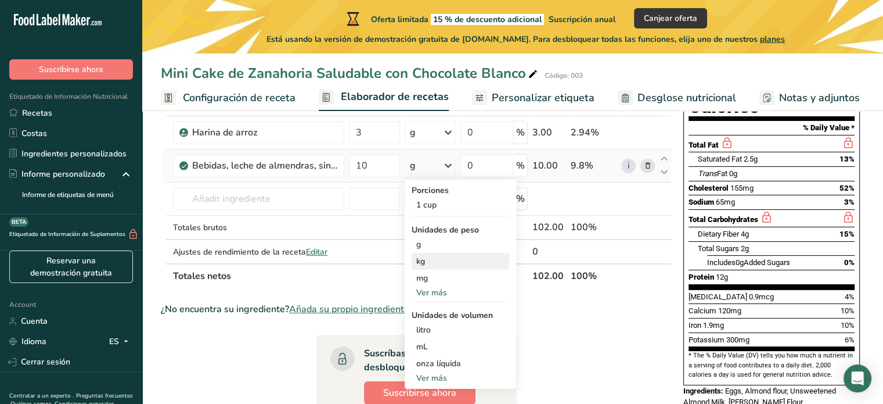
scroll to position [174, 0]
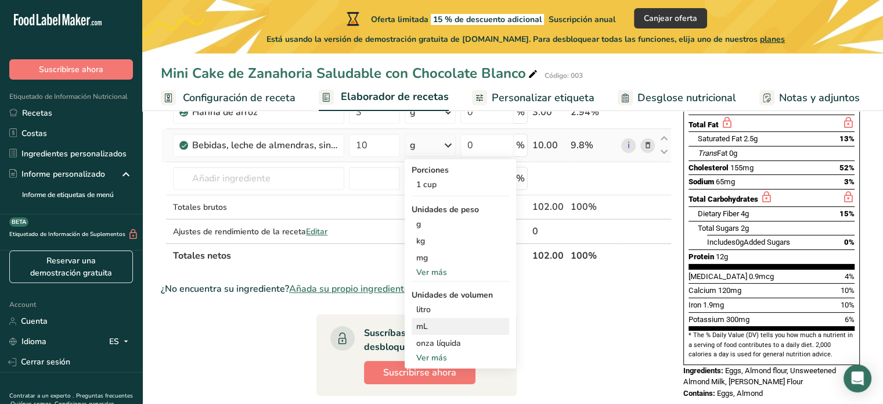
click at [448, 322] on div "mL" at bounding box center [460, 326] width 88 height 12
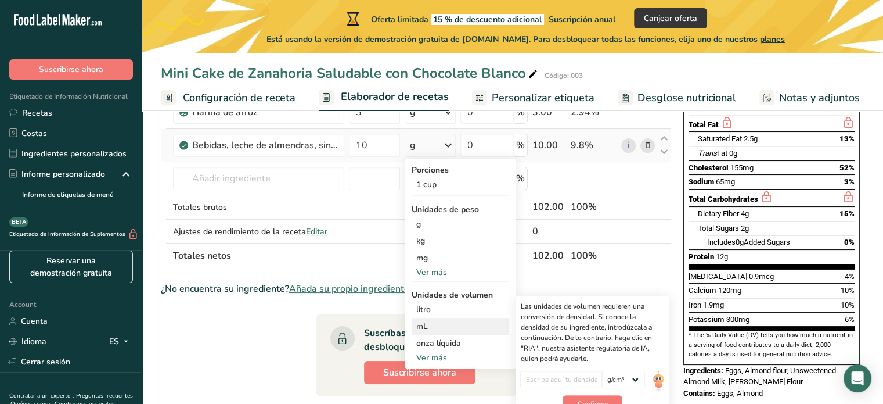
click at [418, 327] on div "mL" at bounding box center [460, 326] width 88 height 12
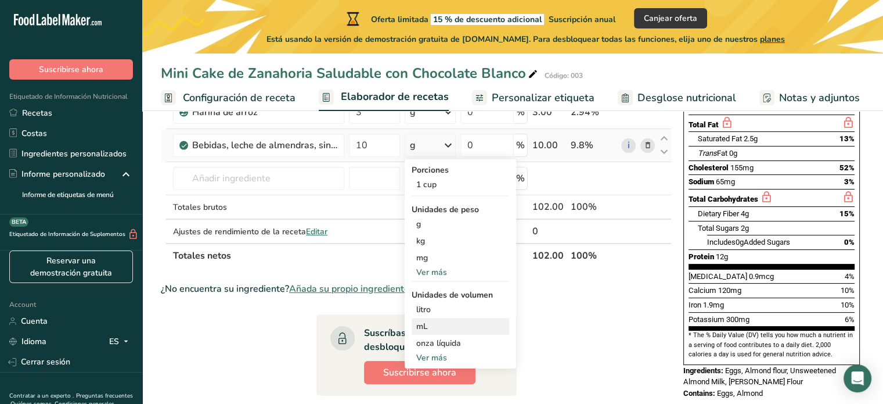
click at [418, 327] on div "mL" at bounding box center [460, 326] width 88 height 12
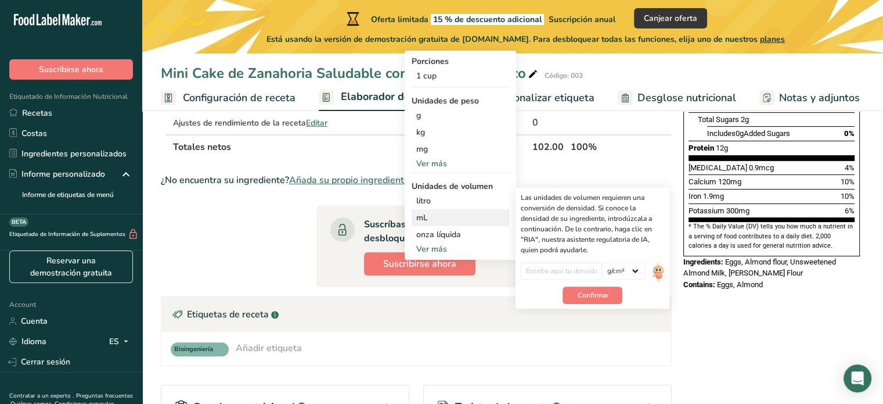
scroll to position [290, 0]
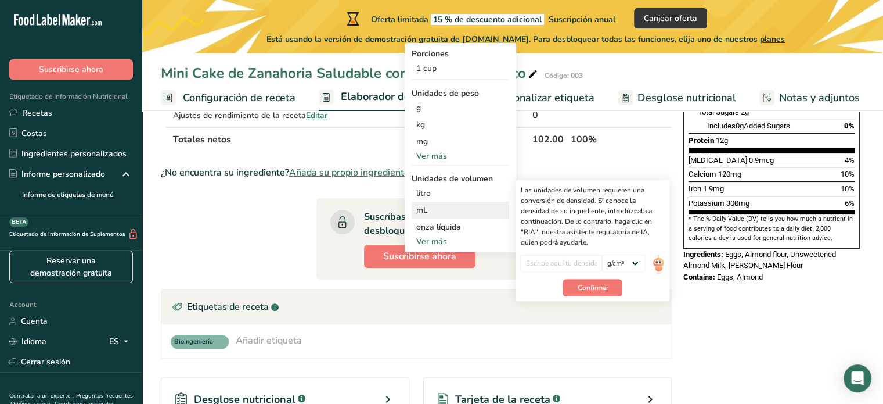
click at [431, 206] on div "mL" at bounding box center [460, 210] width 88 height 12
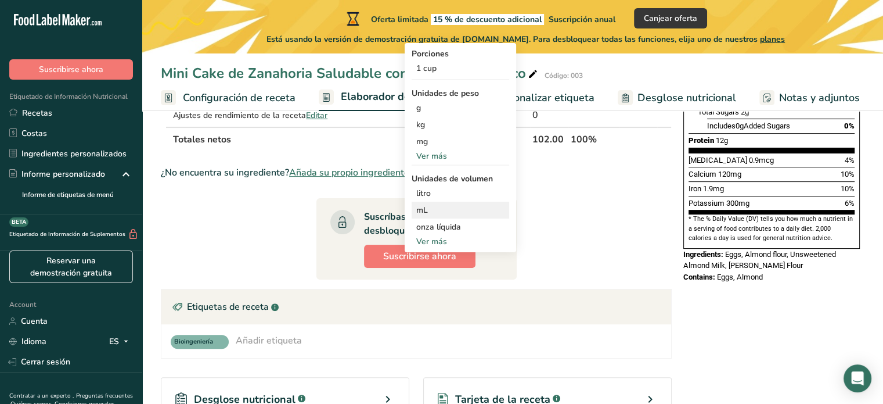
click at [431, 206] on div "mL" at bounding box center [460, 210] width 88 height 12
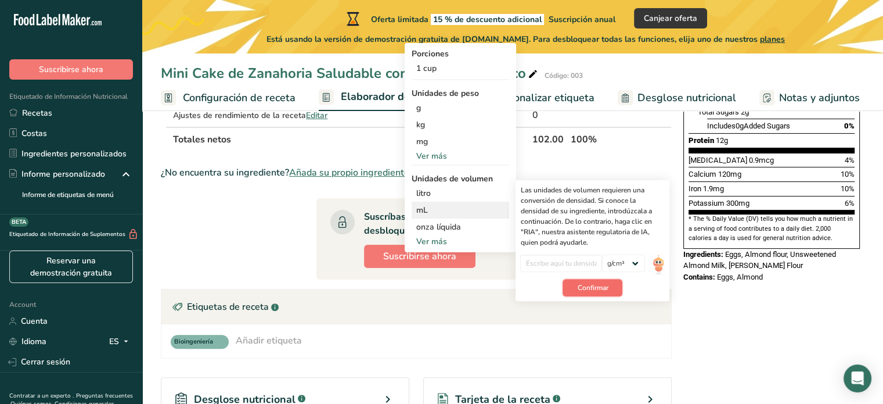
click at [567, 285] on button "Confirmar" at bounding box center [593, 287] width 60 height 17
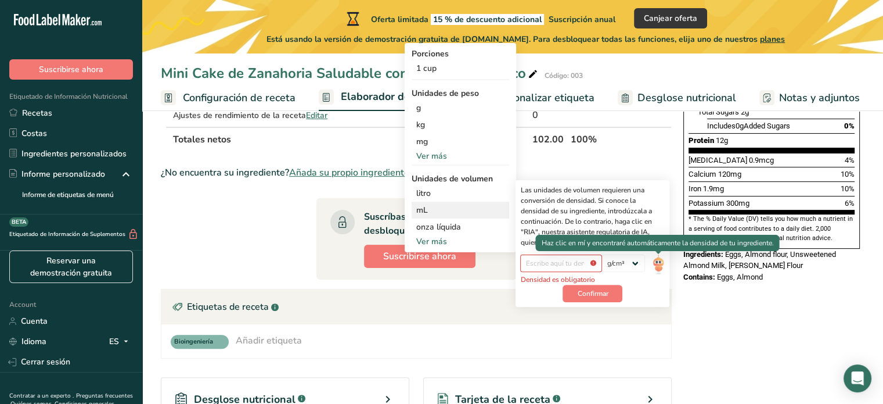
click at [659, 264] on img at bounding box center [658, 264] width 13 height 20
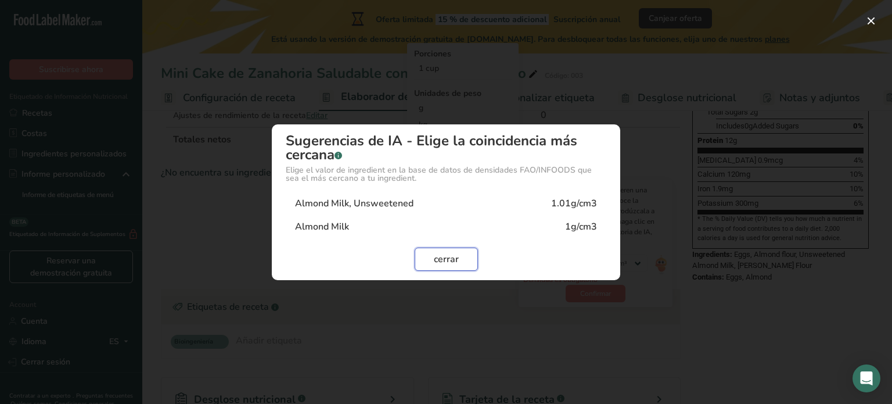
click at [447, 258] on span "cerrar" at bounding box center [446, 259] width 25 height 14
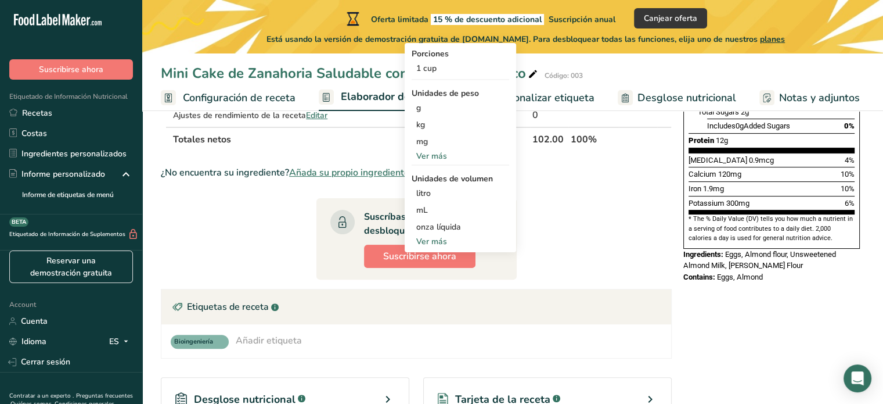
click at [577, 263] on section "Ingrediente * Cantidad * Unidad * Desperdicio * .a-a{fill:#347362;}.b-a{fill:#f…" at bounding box center [416, 223] width 511 height 671
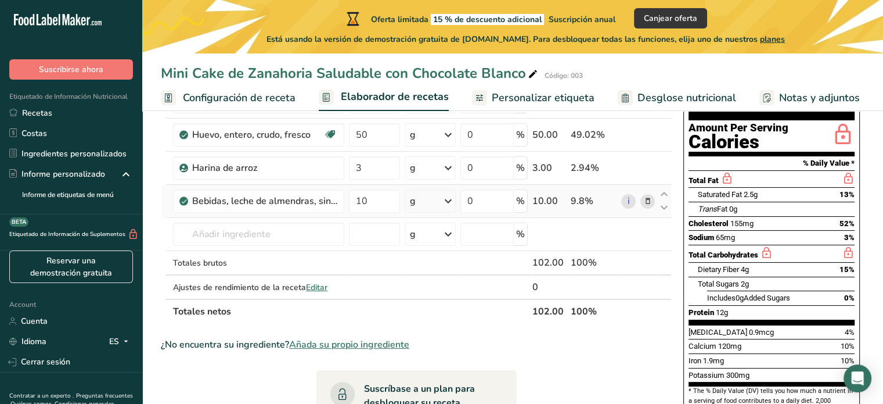
scroll to position [116, 0]
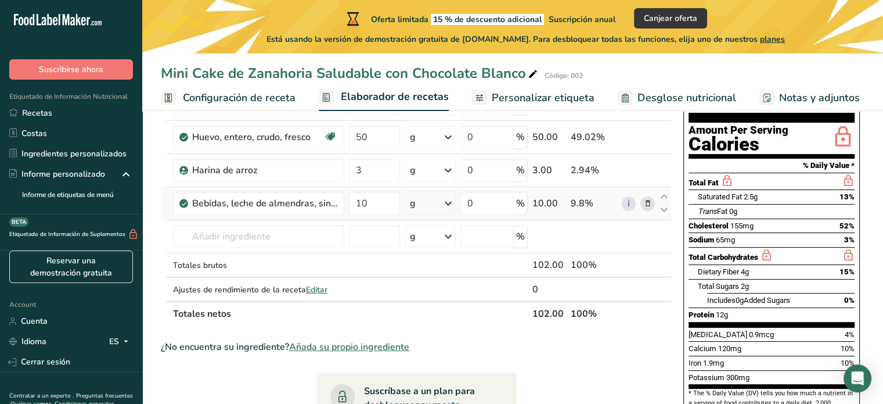
click at [448, 204] on icon at bounding box center [448, 203] width 14 height 21
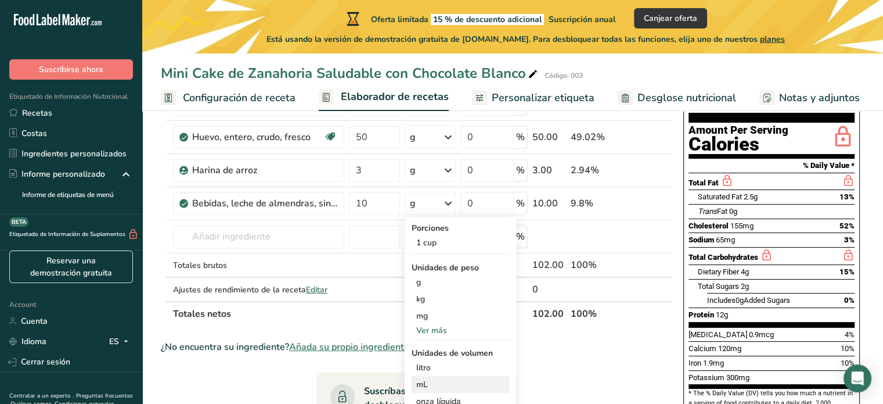
click at [436, 381] on div "mL" at bounding box center [460, 384] width 88 height 12
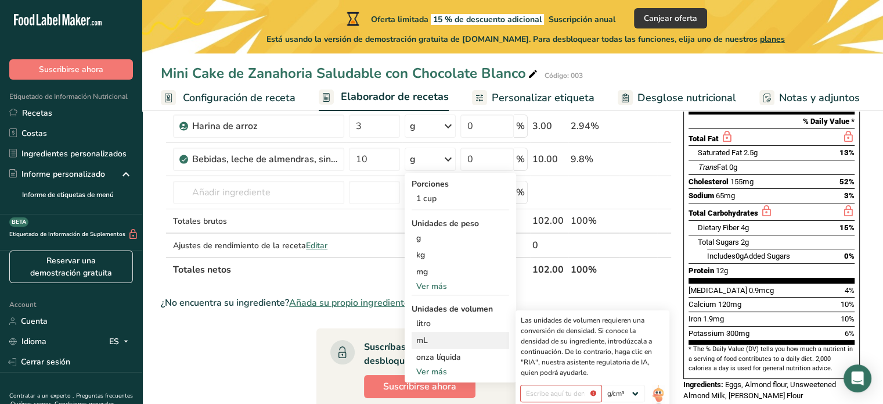
scroll to position [232, 0]
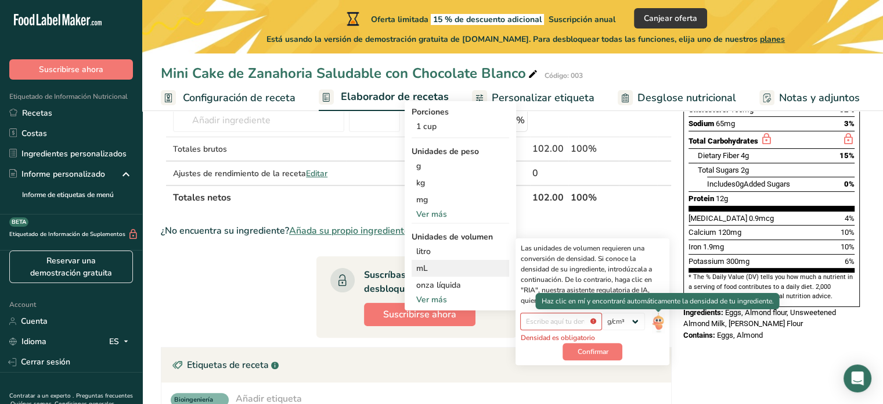
click at [657, 320] on img at bounding box center [658, 322] width 13 height 20
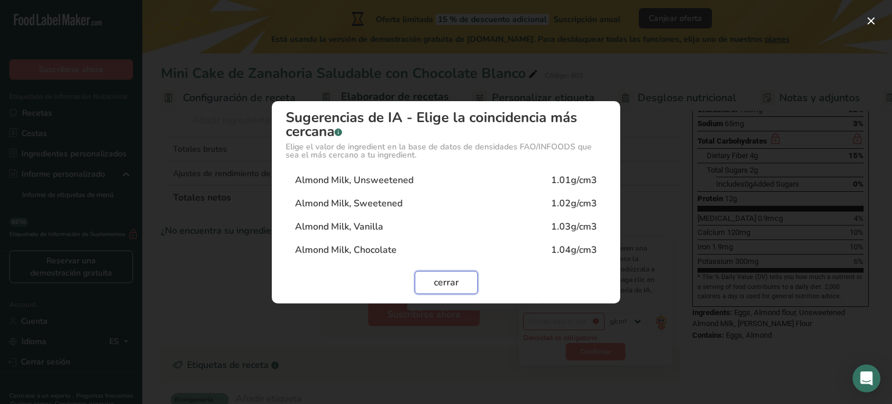
click at [451, 281] on span "cerrar" at bounding box center [446, 282] width 25 height 14
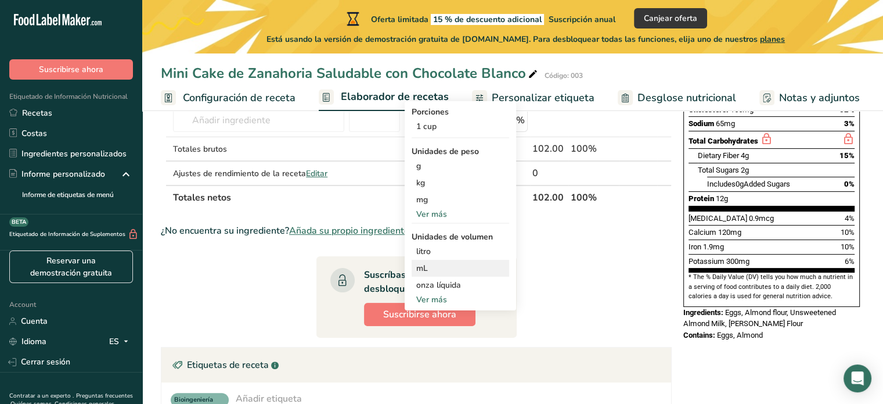
click at [436, 268] on div "mL" at bounding box center [460, 268] width 88 height 12
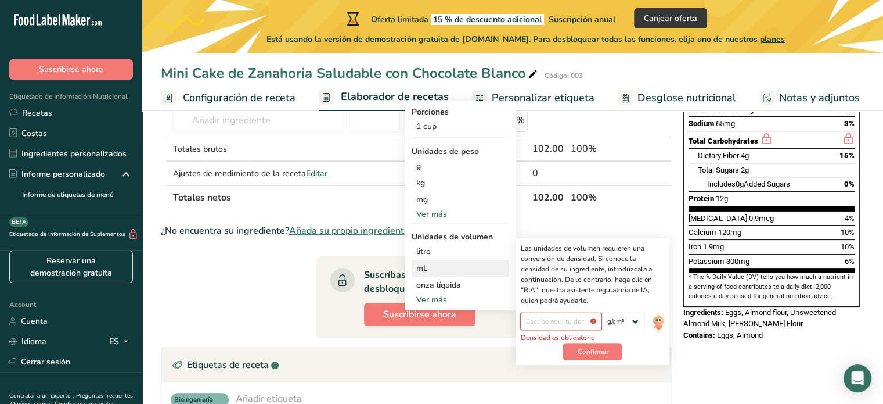
click at [534, 319] on input "number" at bounding box center [561, 320] width 82 height 17
type input "1.01"
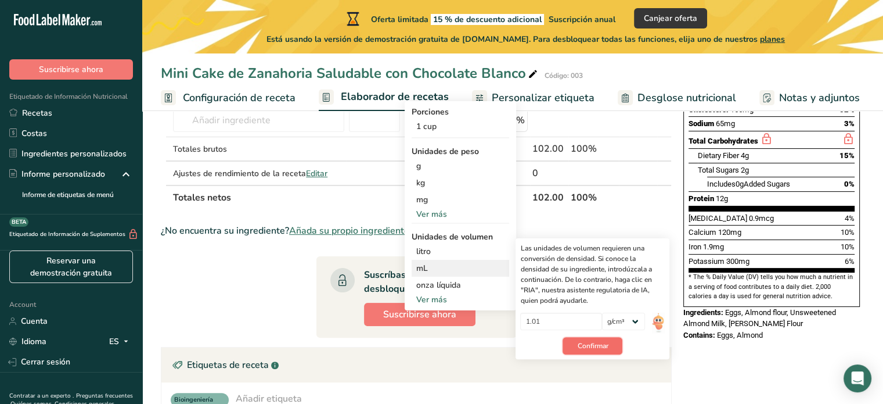
click at [581, 348] on span "Confirmar" at bounding box center [592, 345] width 31 height 10
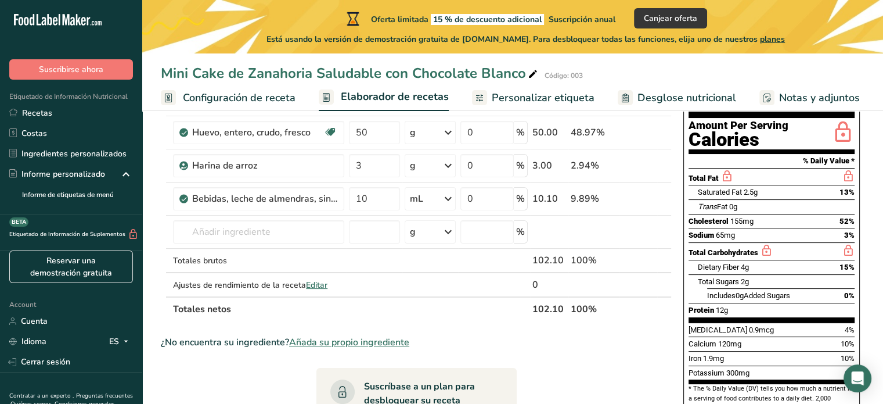
scroll to position [58, 0]
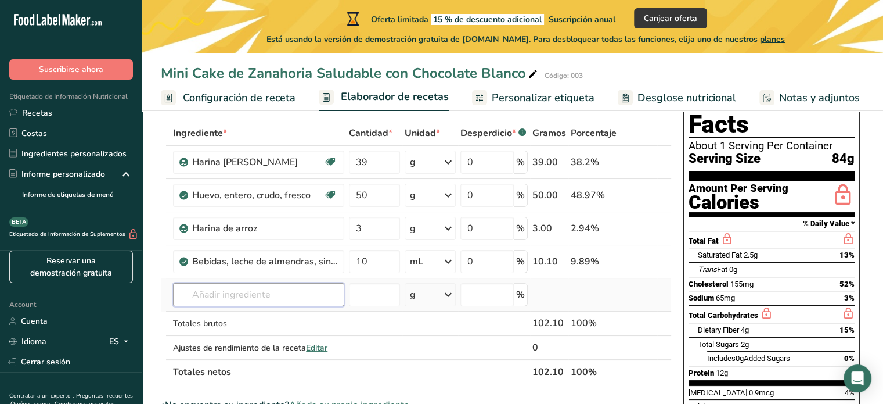
click at [249, 295] on input "text" at bounding box center [258, 294] width 171 height 23
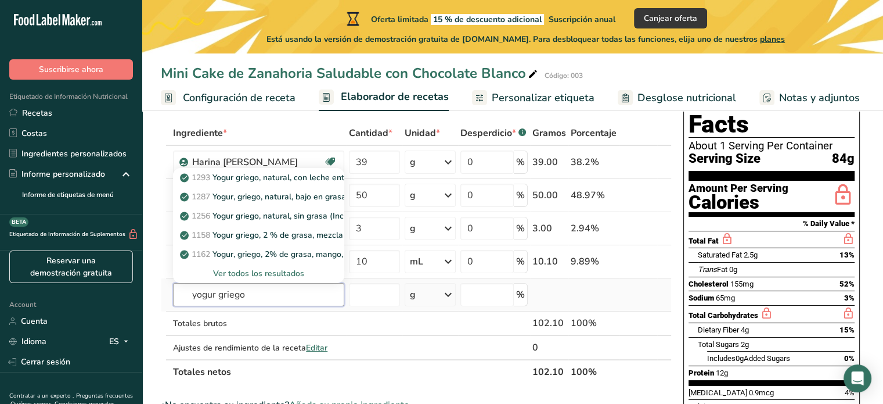
type input "yogur griego"
click at [258, 270] on div "Ver todos los resultados" at bounding box center [258, 273] width 153 height 12
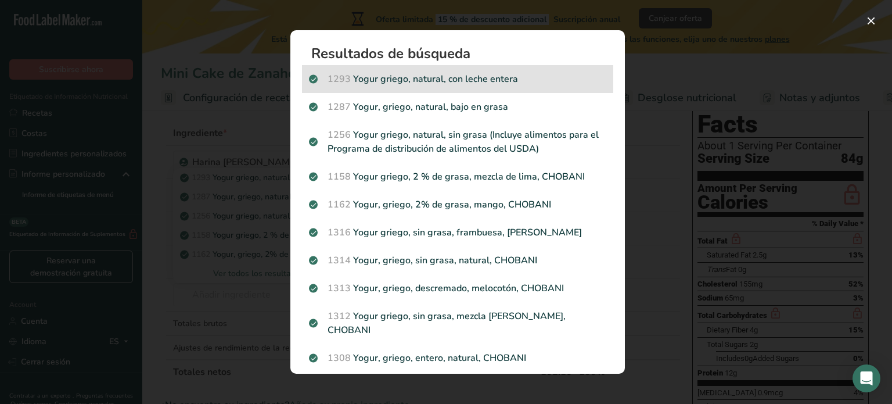
click at [402, 85] on p "1293 Yogur griego, natural, con leche entera" at bounding box center [457, 79] width 297 height 14
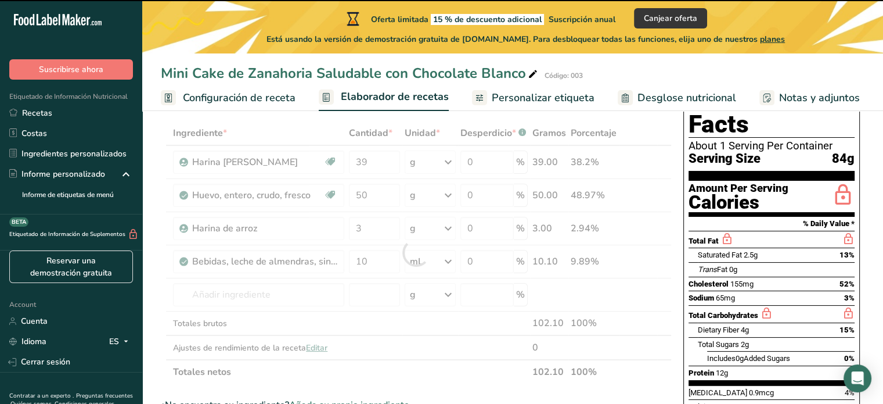
type input "0"
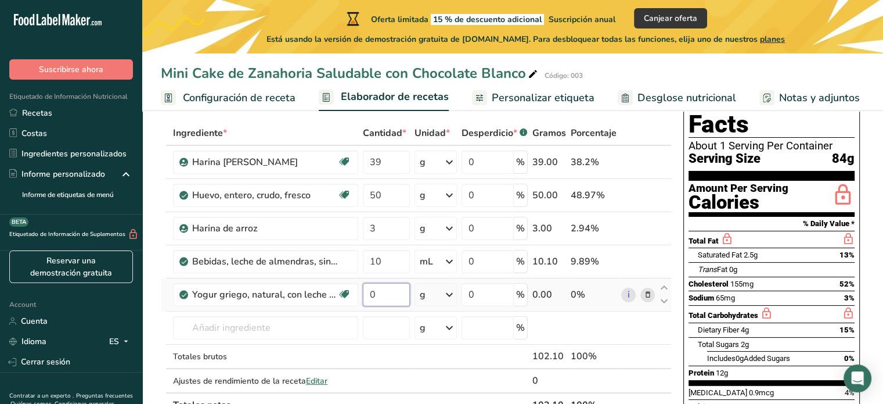
click at [374, 294] on input "0" at bounding box center [386, 294] width 47 height 23
type input "11"
click at [378, 320] on div "Ingrediente * Cantidad * Unidad * Desperdicio * .a-a{fill:#347362;}.b-a{fill:#f…" at bounding box center [416, 269] width 511 height 296
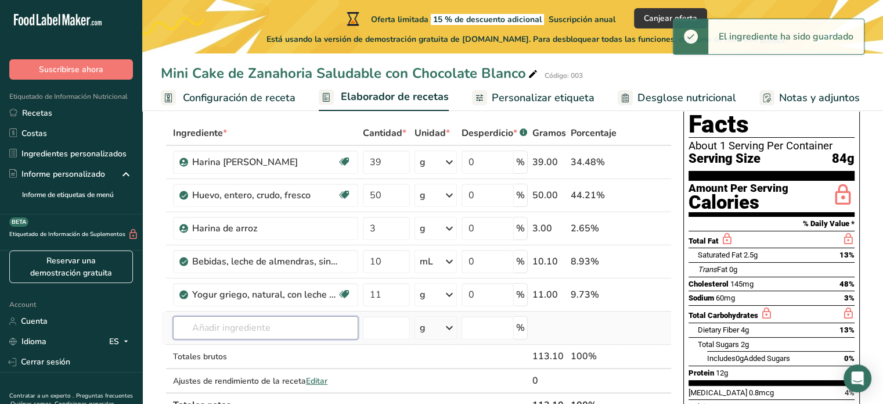
click at [342, 325] on input "text" at bounding box center [265, 327] width 185 height 23
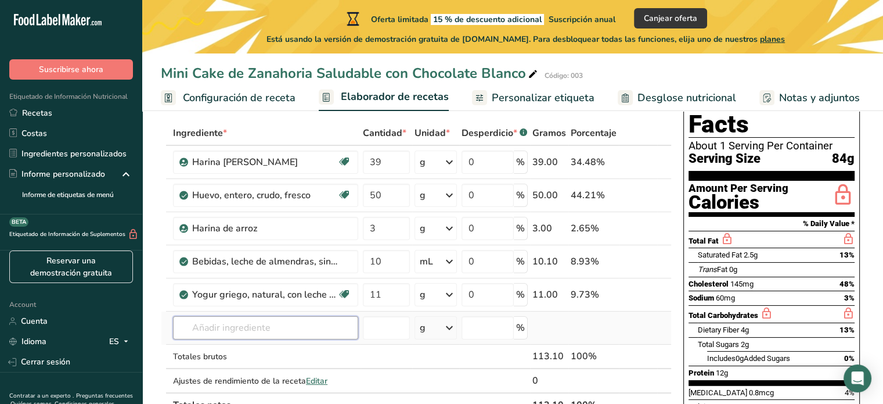
click at [287, 326] on input "text" at bounding box center [265, 327] width 185 height 23
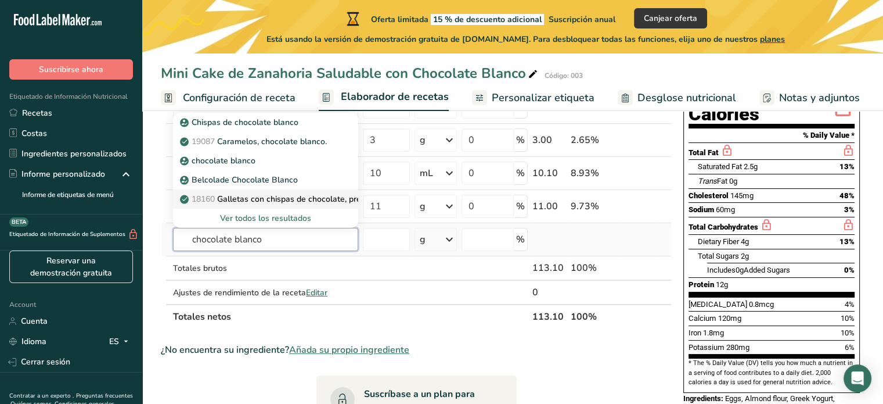
scroll to position [174, 0]
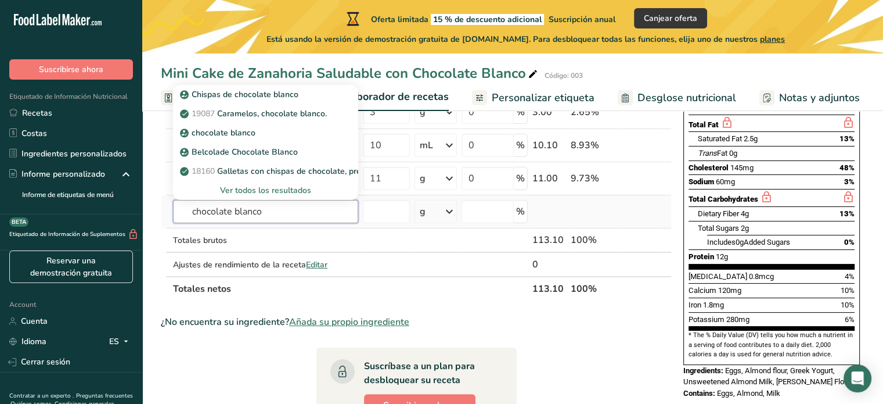
type input "chocolate blanco"
click at [286, 188] on div "Ver todos los resultados" at bounding box center [265, 190] width 167 height 12
click at [278, 211] on input "text" at bounding box center [265, 211] width 185 height 23
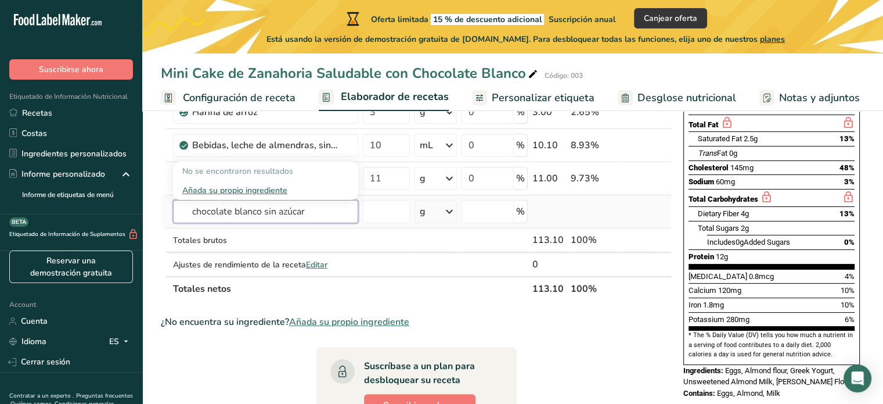
type input "chocolate blanco sin azúcar"
click at [233, 186] on div "Añada su propio ingrediente" at bounding box center [265, 190] width 167 height 12
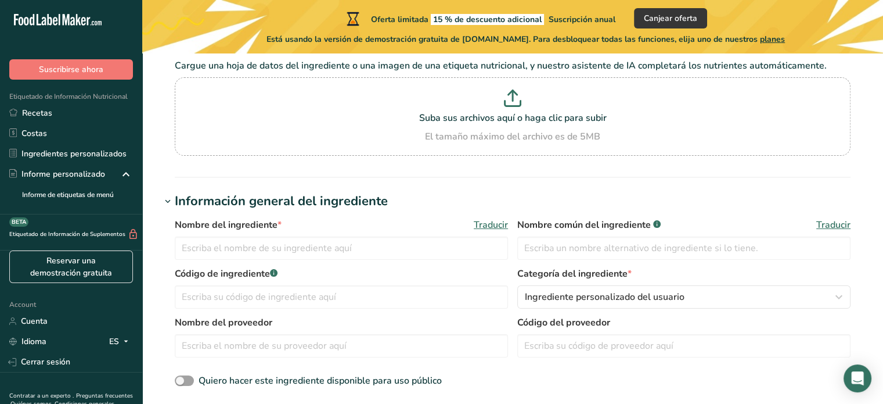
scroll to position [109, 0]
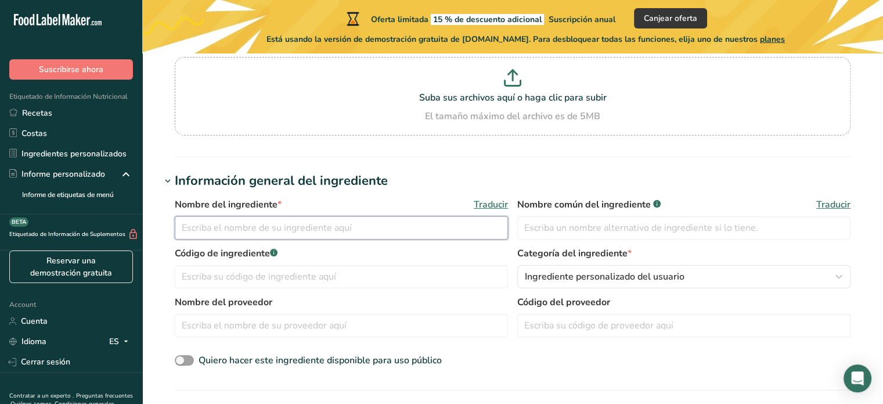
click at [269, 231] on input "text" at bounding box center [341, 227] width 333 height 23
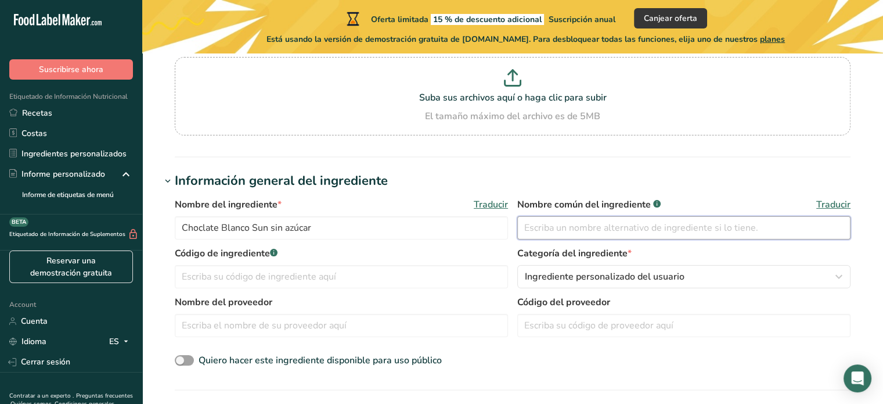
click at [558, 227] on input "text" at bounding box center [683, 227] width 333 height 23
click at [274, 274] on input "text" at bounding box center [341, 276] width 333 height 23
click at [204, 227] on input "Choclate Blanco Sun sin azúcar" at bounding box center [341, 227] width 333 height 23
type input "Chocolate Blanco Sun sin azúcar"
click at [232, 278] on input "text" at bounding box center [341, 276] width 333 height 23
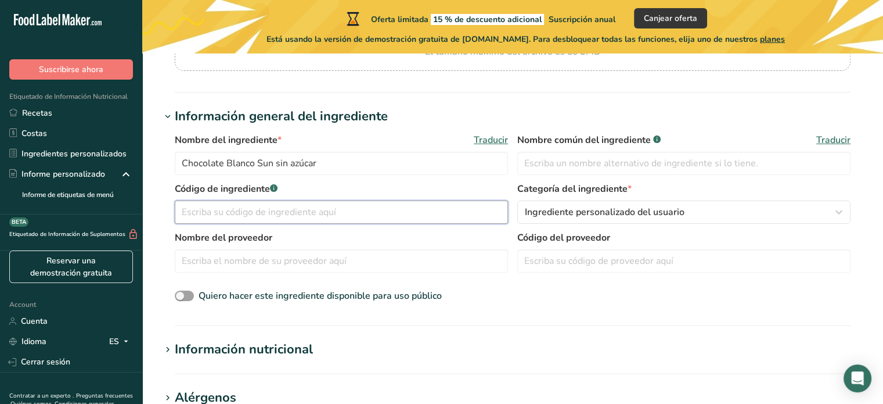
scroll to position [174, 0]
click at [213, 211] on input "text" at bounding box center [341, 211] width 333 height 23
type input "9001"
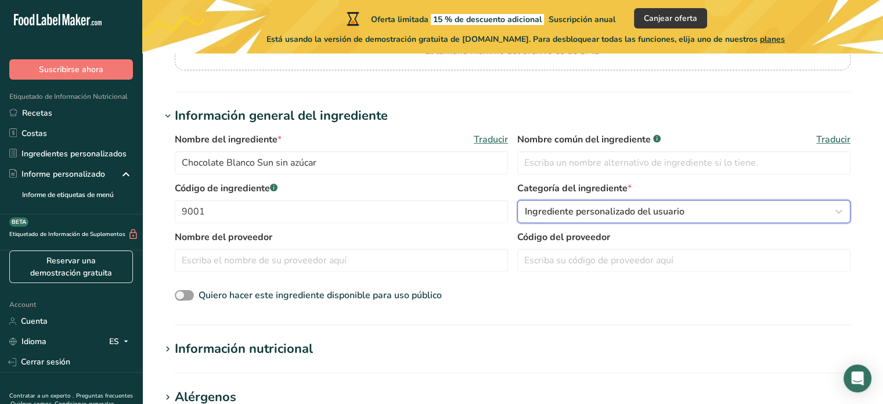
click at [541, 211] on span "Ingrediente personalizado del usuario" at bounding box center [605, 211] width 160 height 14
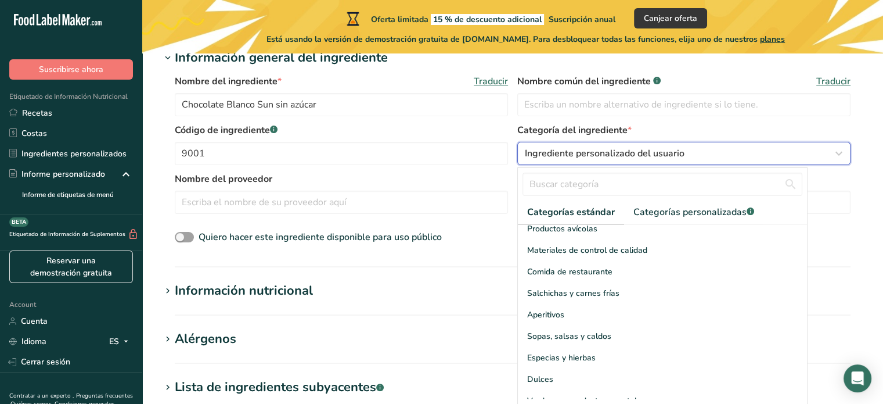
scroll to position [290, 0]
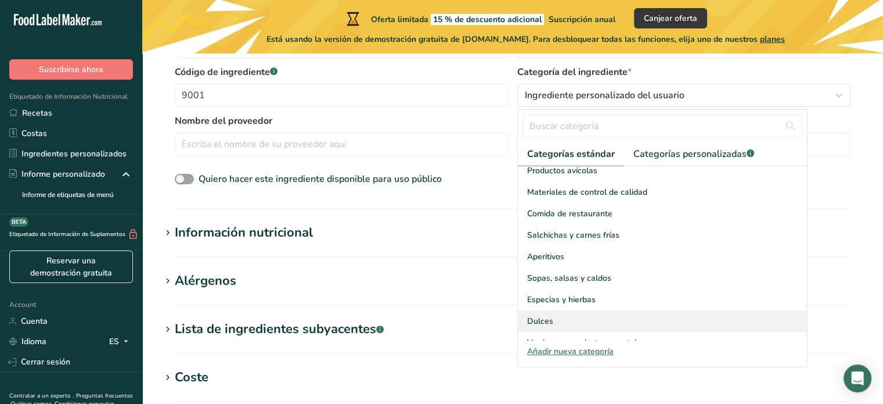
click at [549, 315] on span "Dulces" at bounding box center [540, 321] width 26 height 12
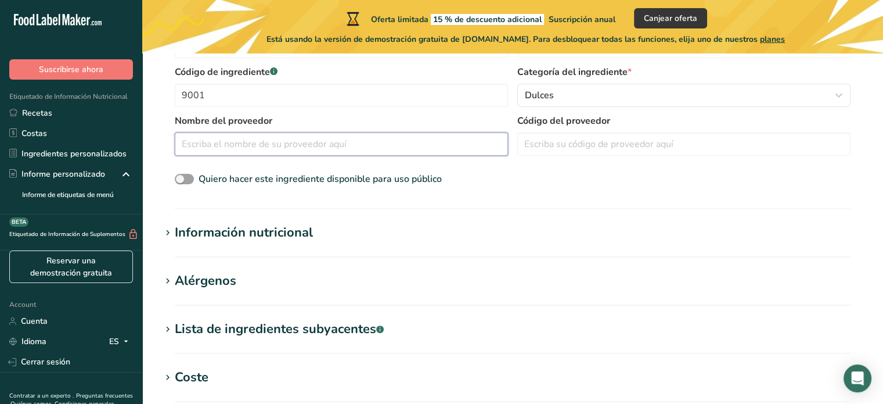
click at [239, 146] on input "text" at bounding box center [341, 143] width 333 height 23
type input "Sun"
click at [569, 145] on input "text" at bounding box center [683, 143] width 333 height 23
click at [243, 236] on div "Información nutricional" at bounding box center [244, 232] width 138 height 19
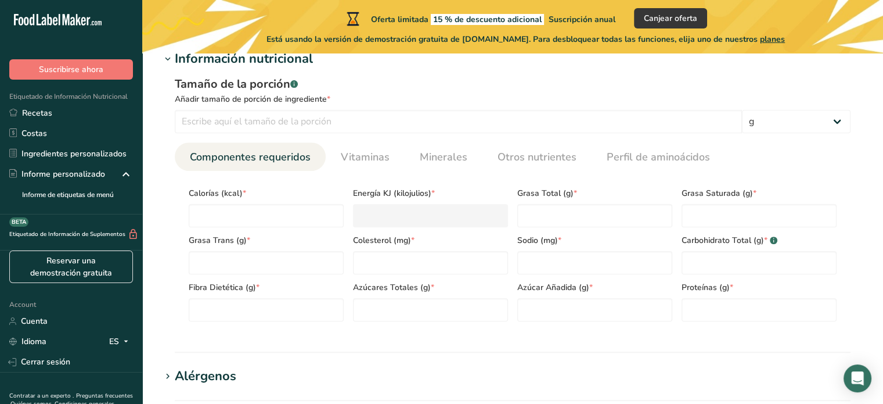
scroll to position [465, 0]
click at [266, 214] on input "number" at bounding box center [266, 214] width 155 height 23
click at [217, 215] on input "number" at bounding box center [266, 214] width 155 height 23
type input "2"
type KJ "8.4"
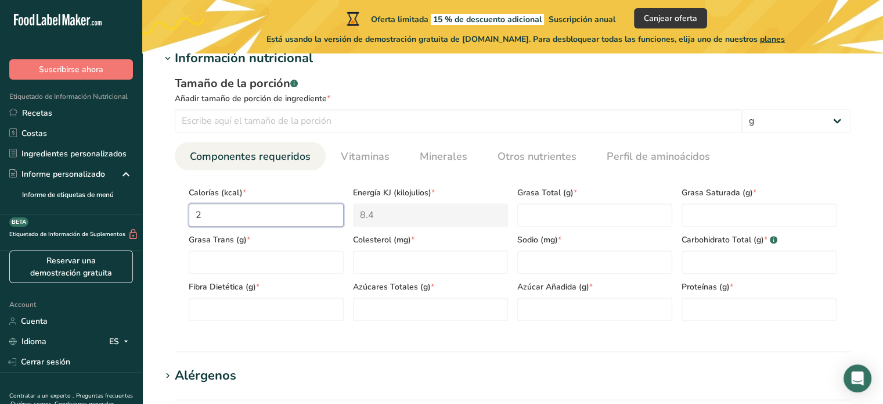
type input "28"
type KJ "117.2"
type input "288"
type KJ "1205"
type input "288"
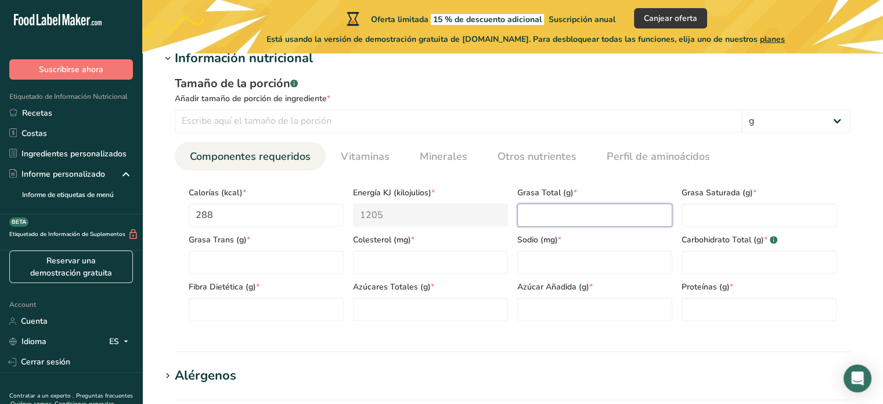
click at [545, 219] on Fat "number" at bounding box center [594, 214] width 155 height 23
type Fat "24"
click at [702, 213] on Fat "number" at bounding box center [759, 214] width 155 height 23
click at [696, 256] on Carbohydrates "number" at bounding box center [759, 261] width 155 height 23
type Carbohydrates "10"
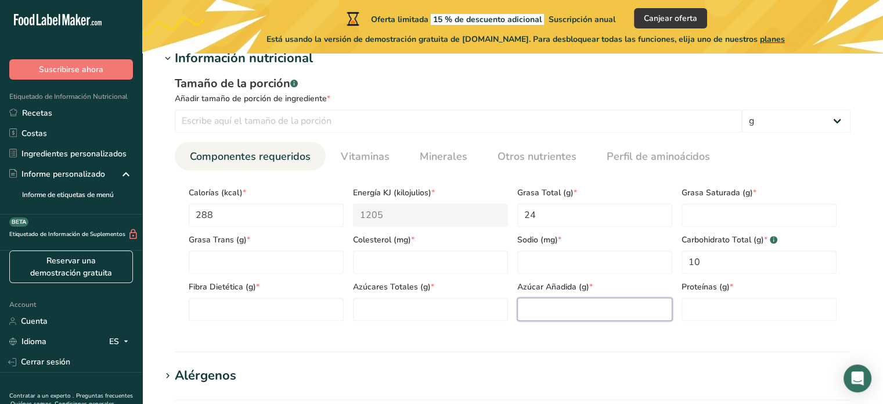
click at [583, 308] on Sugars "number" at bounding box center [594, 308] width 155 height 23
click at [761, 304] on input "number" at bounding box center [759, 308] width 155 height 23
click at [720, 310] on input "number" at bounding box center [759, 308] width 155 height 23
type input "8"
click at [642, 330] on div "Tamaño de la porción .a-a{fill:#347362;}.b-a{fill:#fff;} Añadir tamaño de porci…" at bounding box center [513, 202] width 704 height 269
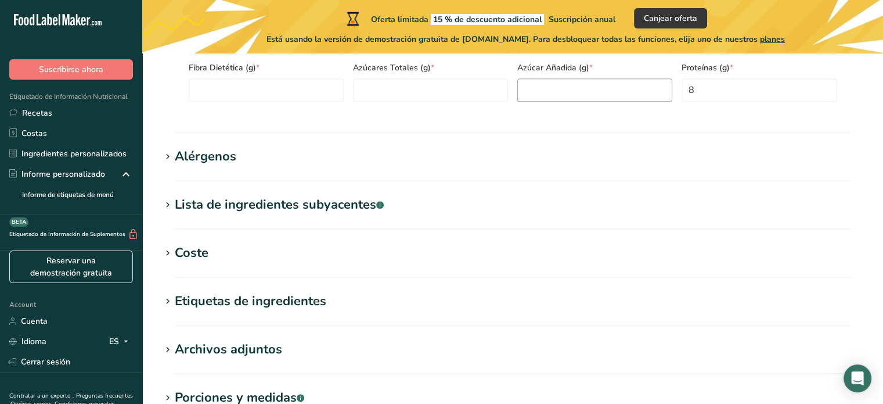
scroll to position [697, 0]
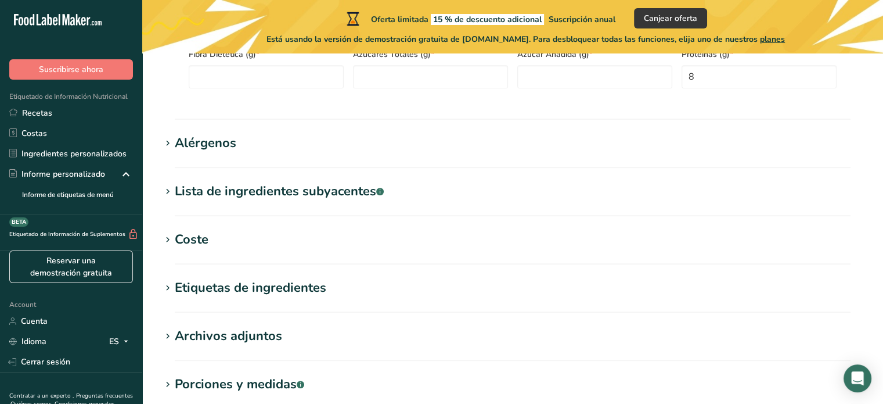
click at [326, 188] on div "Lista de ingredientes subyacentes .a-a{fill:#347362;}.b-a{fill:#fff;}" at bounding box center [279, 191] width 209 height 19
